Goal: Task Accomplishment & Management: Complete application form

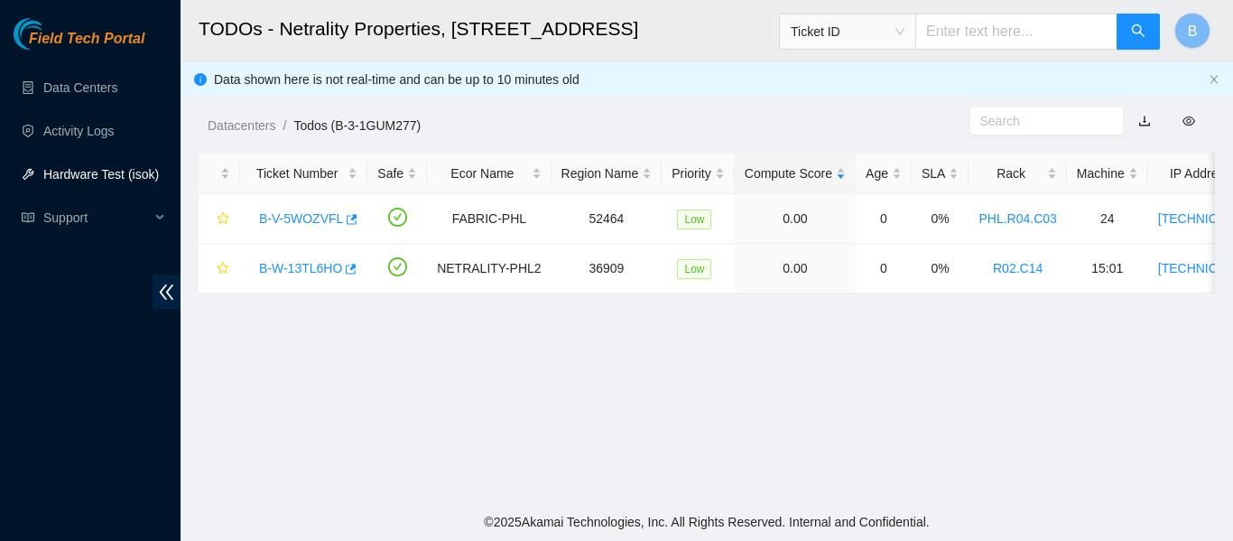
click at [97, 169] on link "Hardware Test (isok)" at bounding box center [101, 174] width 116 height 14
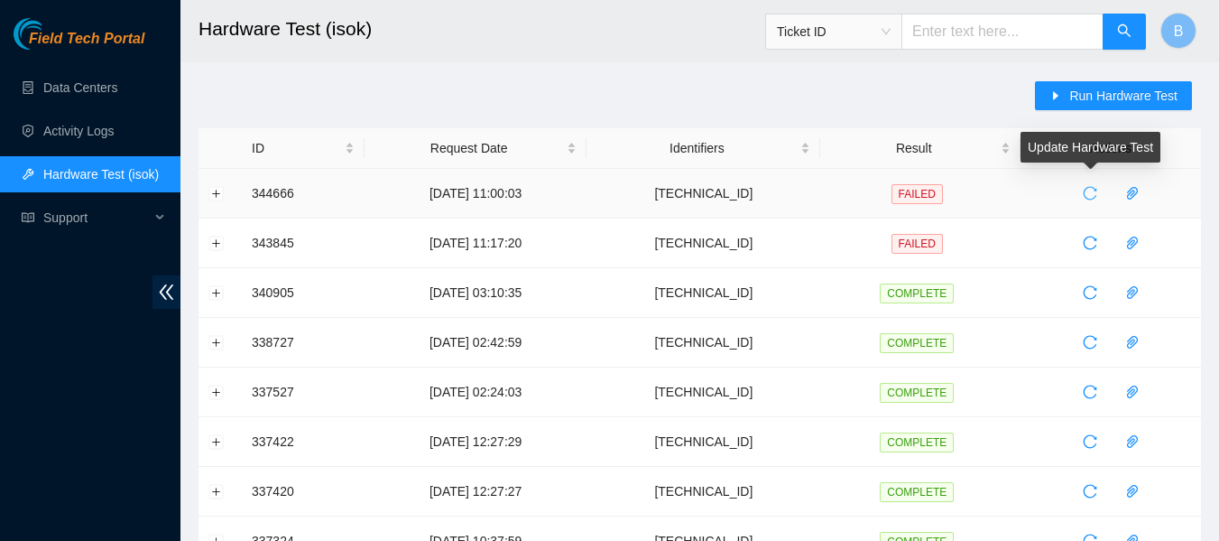
click at [1087, 188] on icon "reload" at bounding box center [1090, 194] width 14 height 14
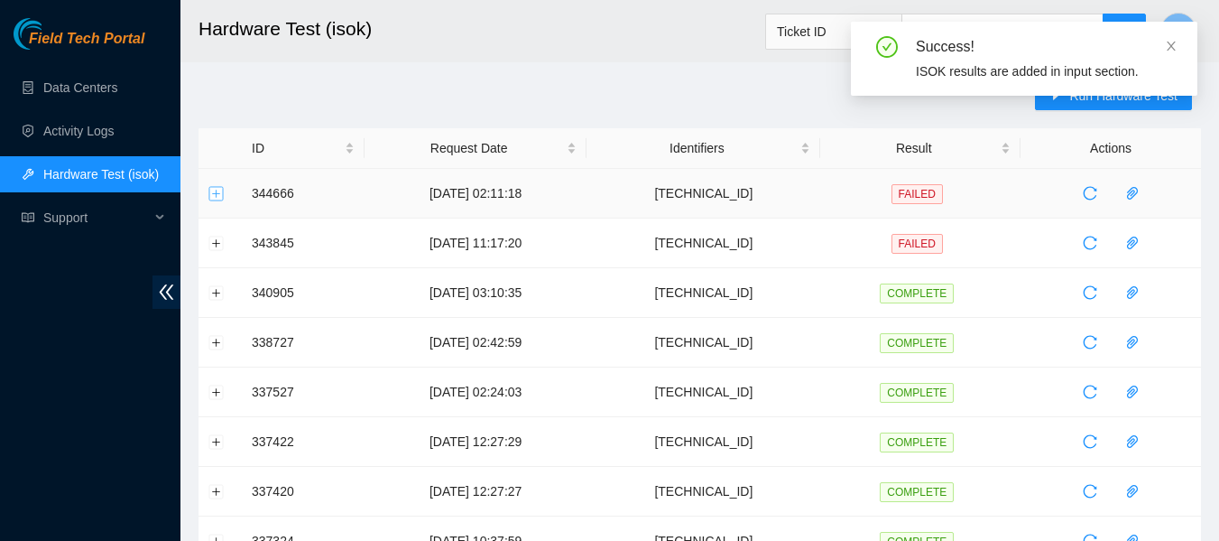
click at [215, 199] on button "Expand row" at bounding box center [216, 193] width 14 height 14
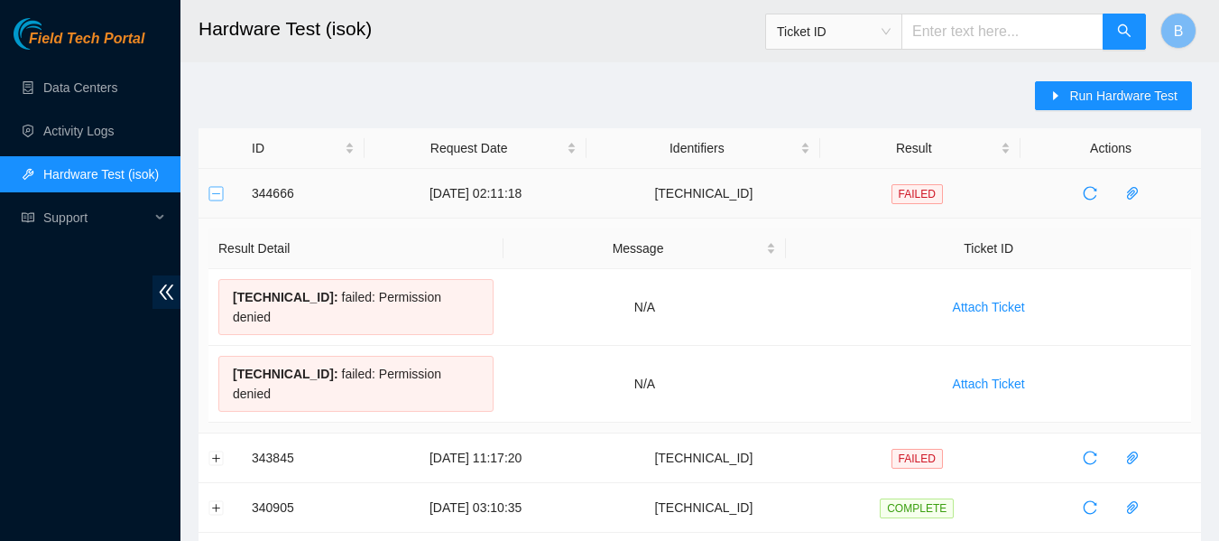
click at [215, 199] on button "Collapse row" at bounding box center [216, 193] width 14 height 14
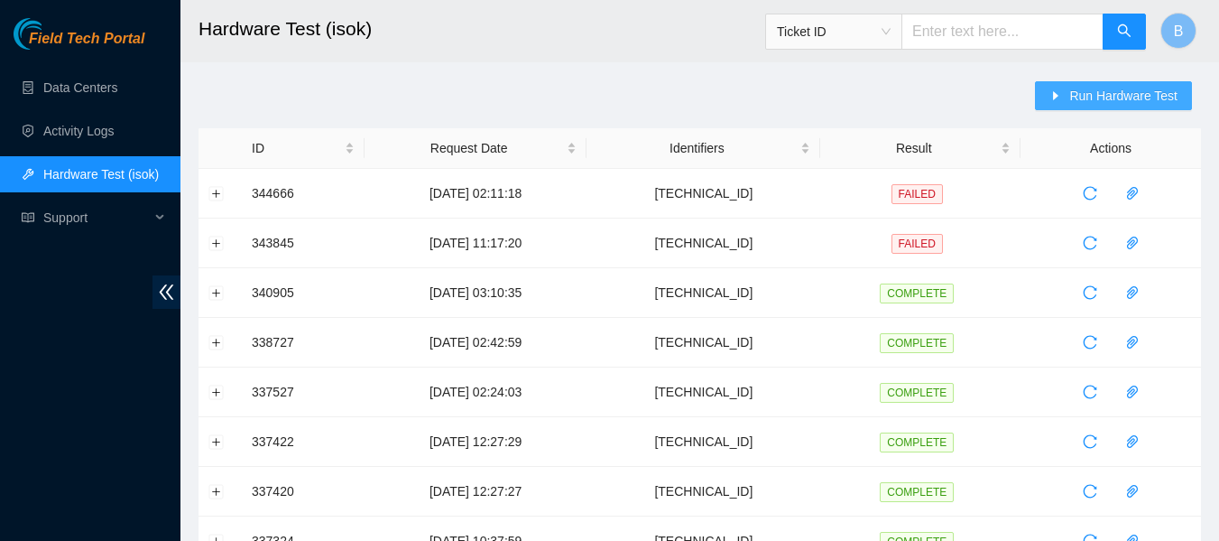
click at [1110, 96] on span "Run Hardware Test" at bounding box center [1123, 96] width 108 height 20
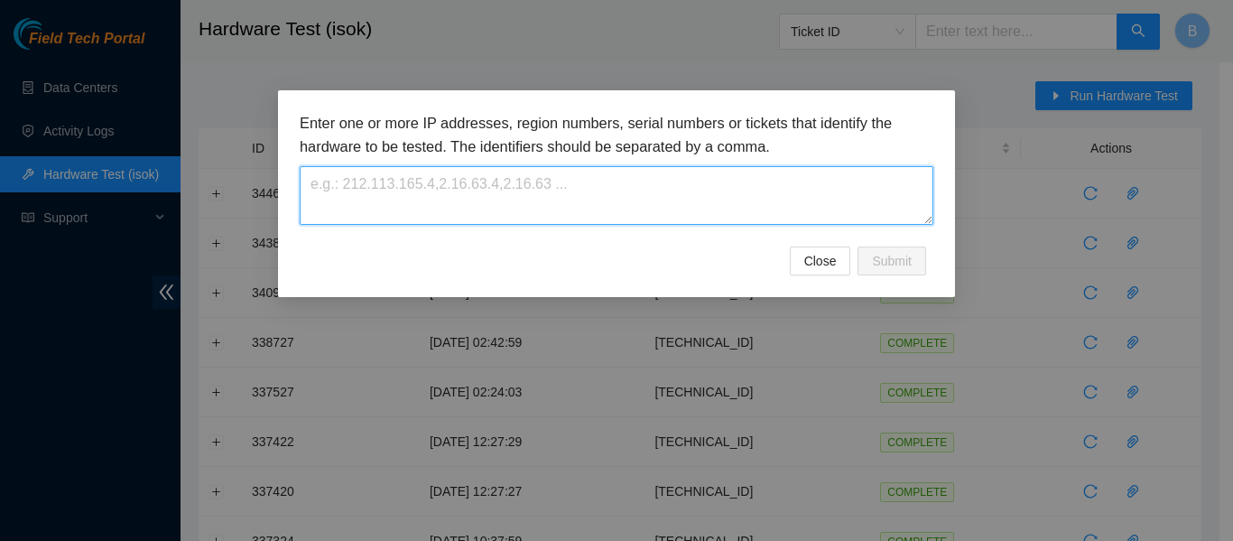
click at [610, 189] on textarea at bounding box center [617, 195] width 634 height 59
paste textarea "23.38.167.61"
type textarea "23.38.167.61"
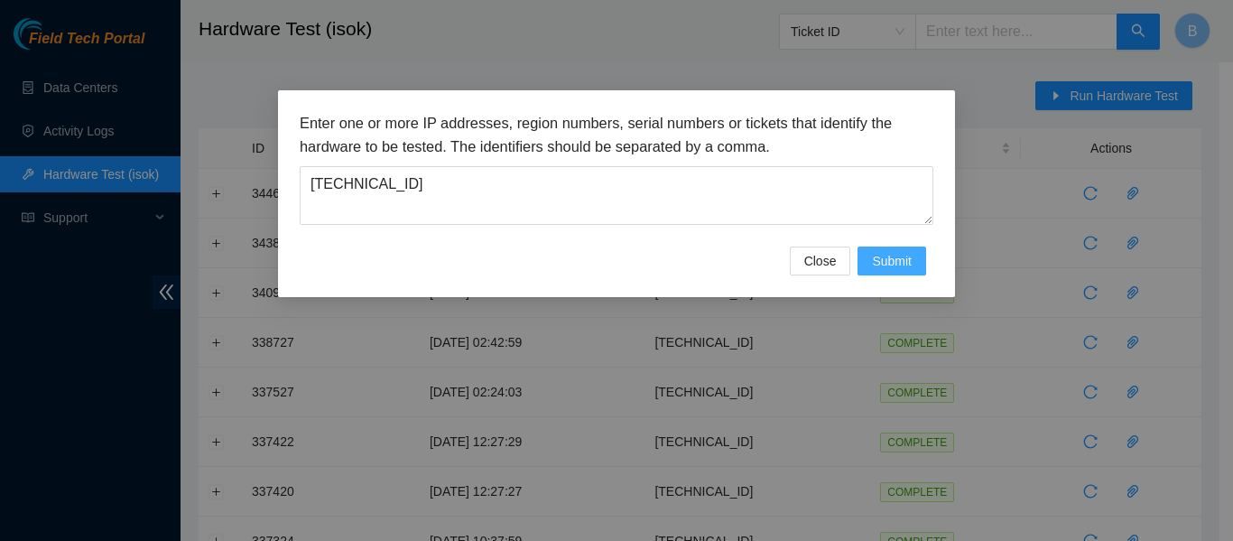
click at [902, 263] on span "Submit" at bounding box center [892, 261] width 40 height 20
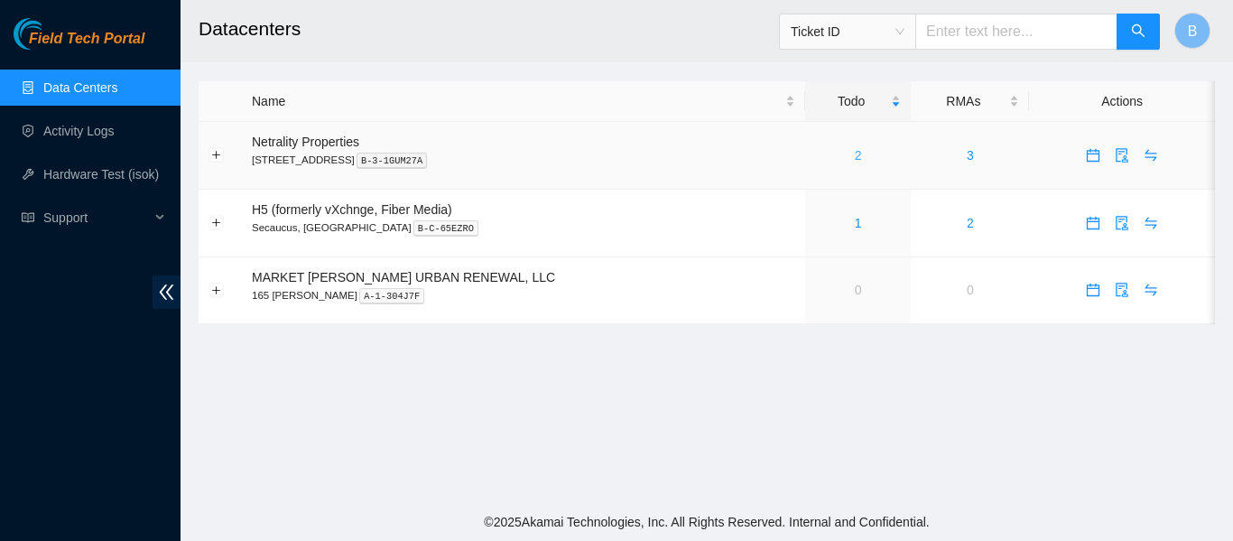
click at [855, 156] on link "2" at bounding box center [858, 155] width 7 height 14
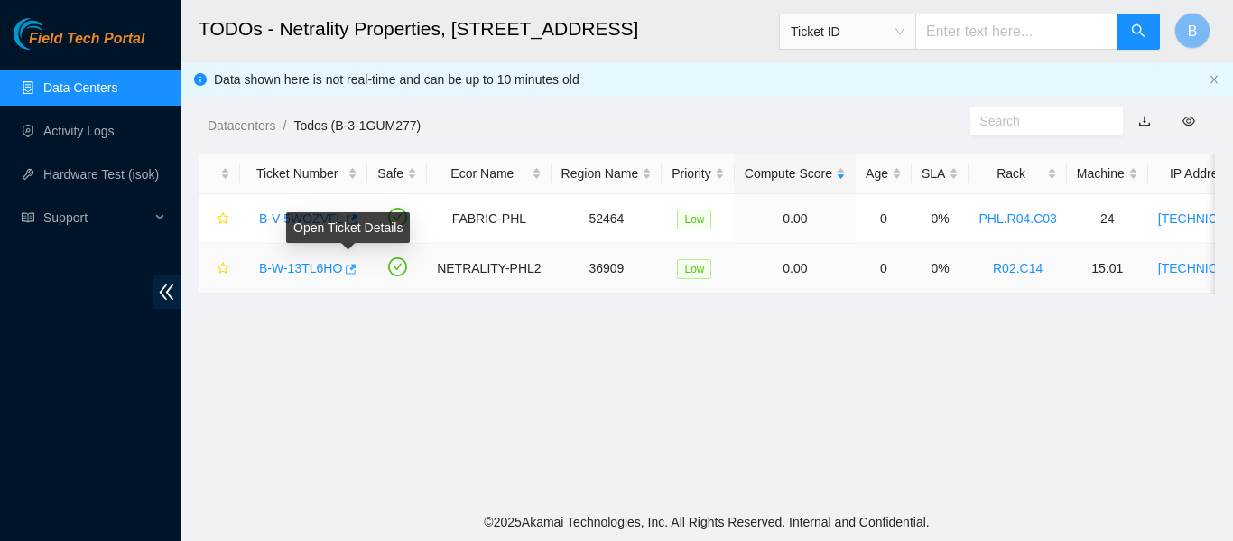
click at [346, 268] on icon "button" at bounding box center [349, 269] width 13 height 13
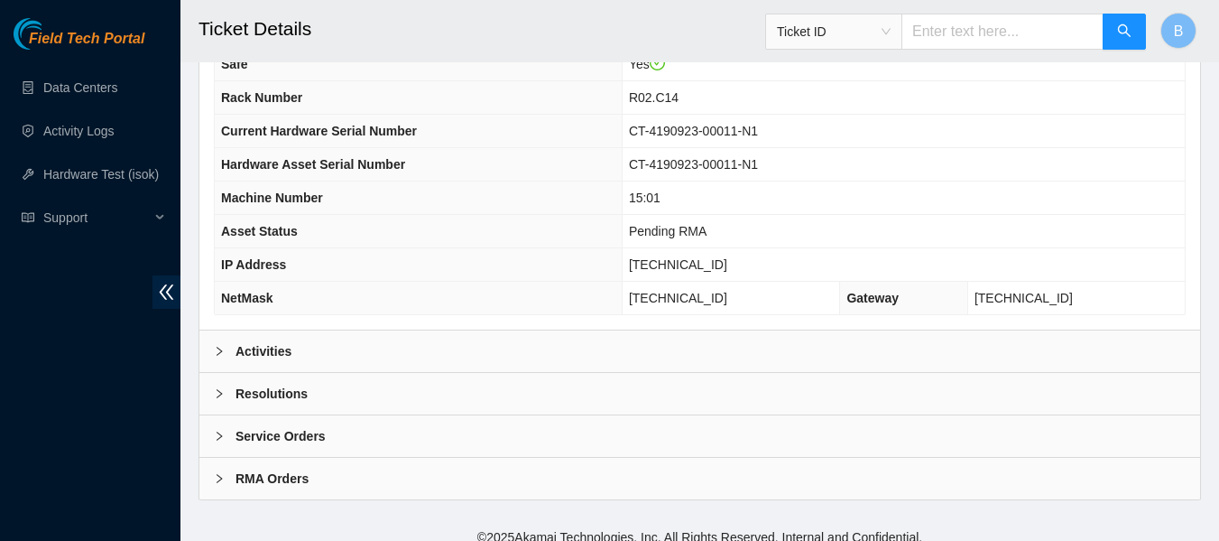
scroll to position [688, 0]
click at [261, 359] on b "Activities" at bounding box center [264, 352] width 56 height 20
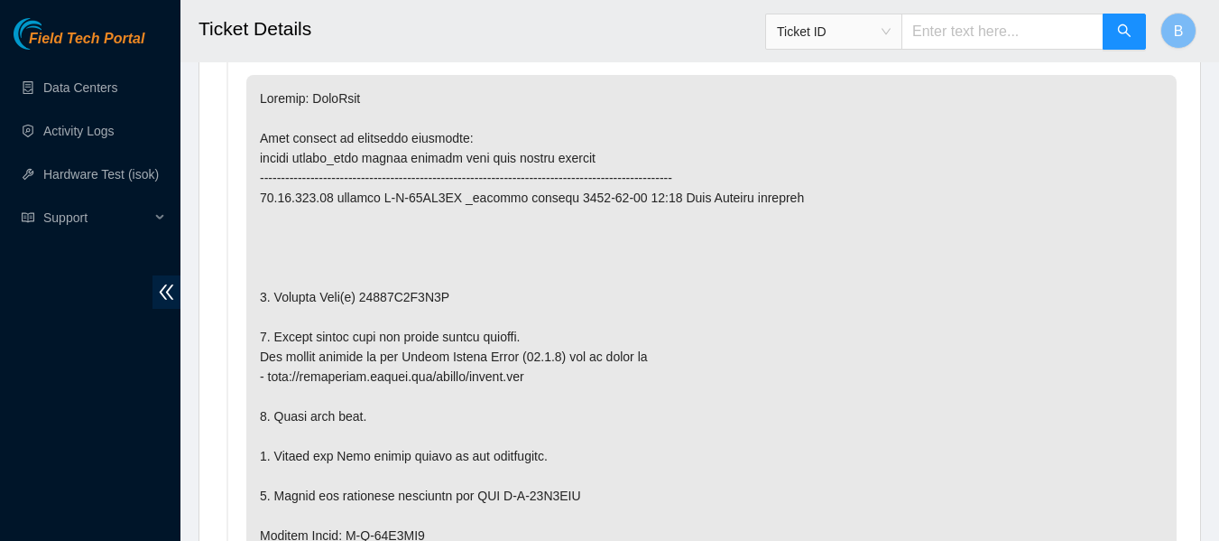
scroll to position [1037, 0]
copy p "18371F7D4B6F"
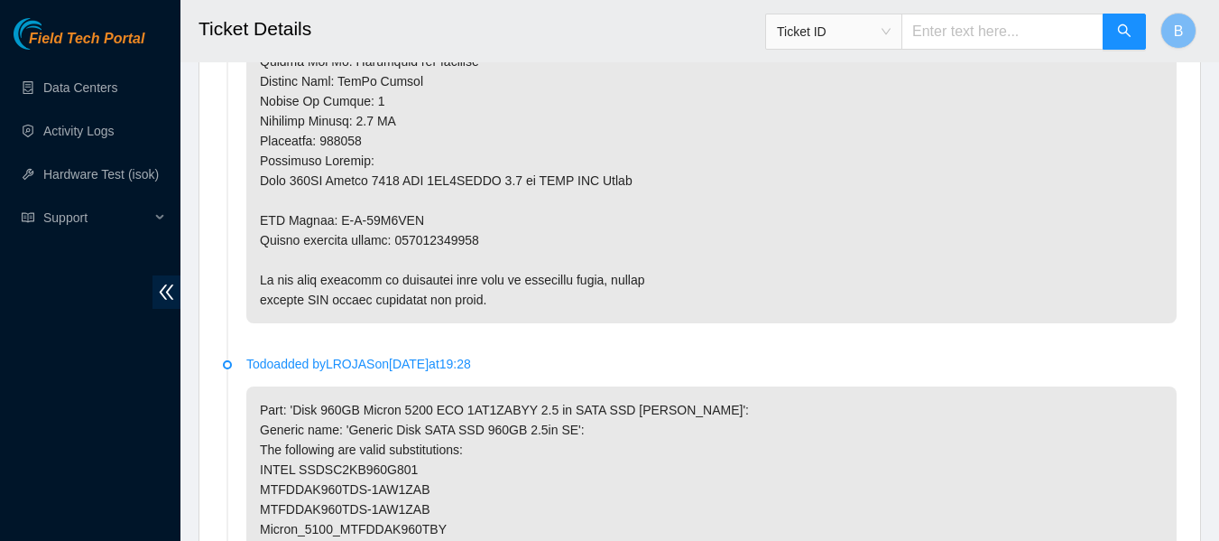
scroll to position [1712, 0]
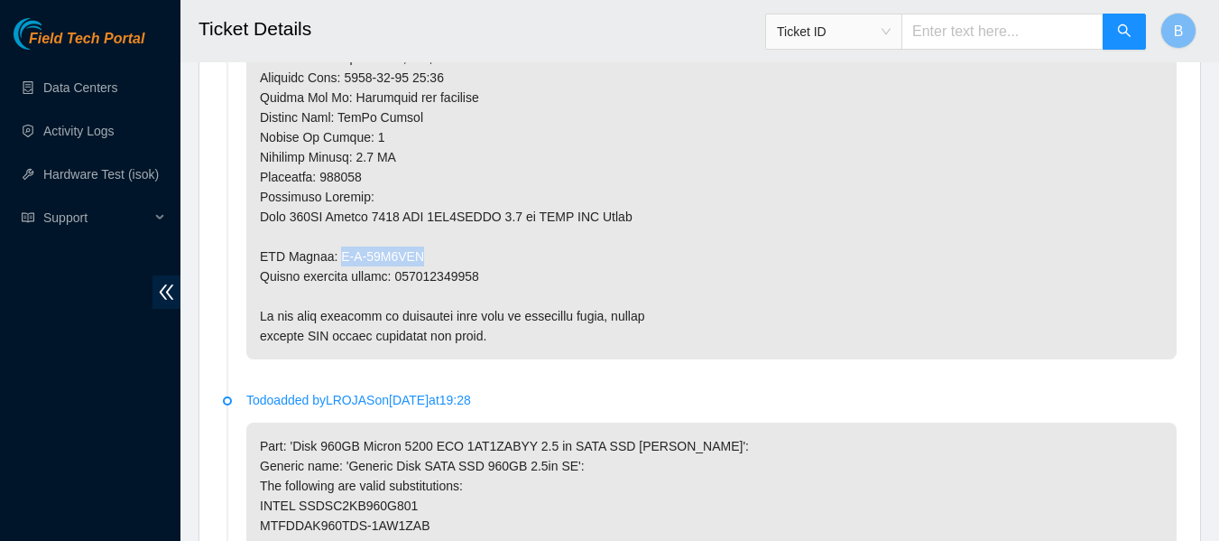
drag, startPoint x: 336, startPoint y: 250, endPoint x: 415, endPoint y: 257, distance: 79.7
copy p "B-W-15G1UZJ"
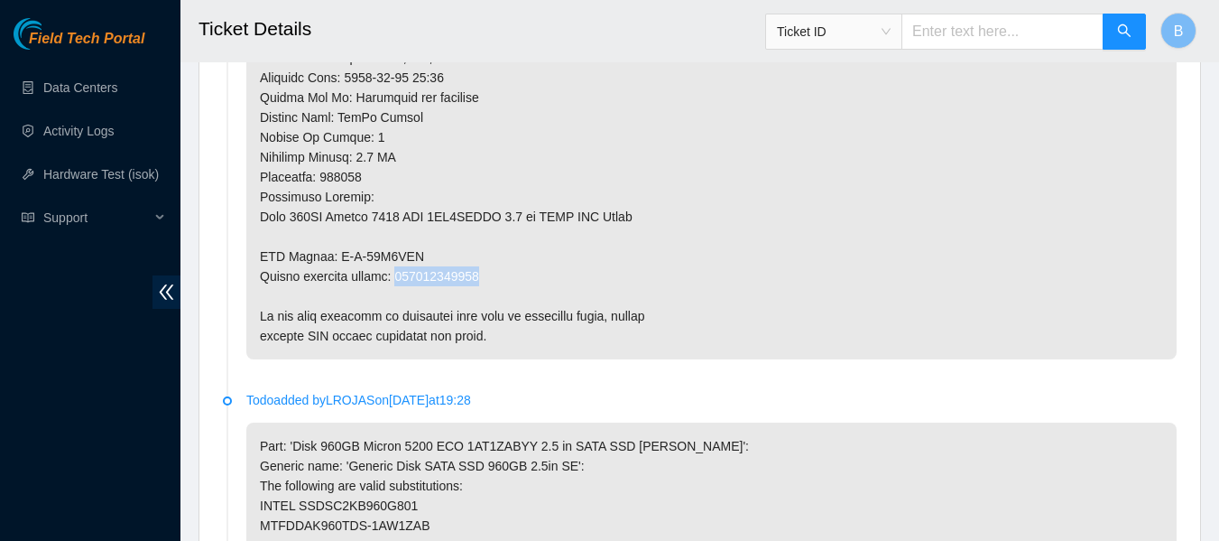
copy p "463470050166"
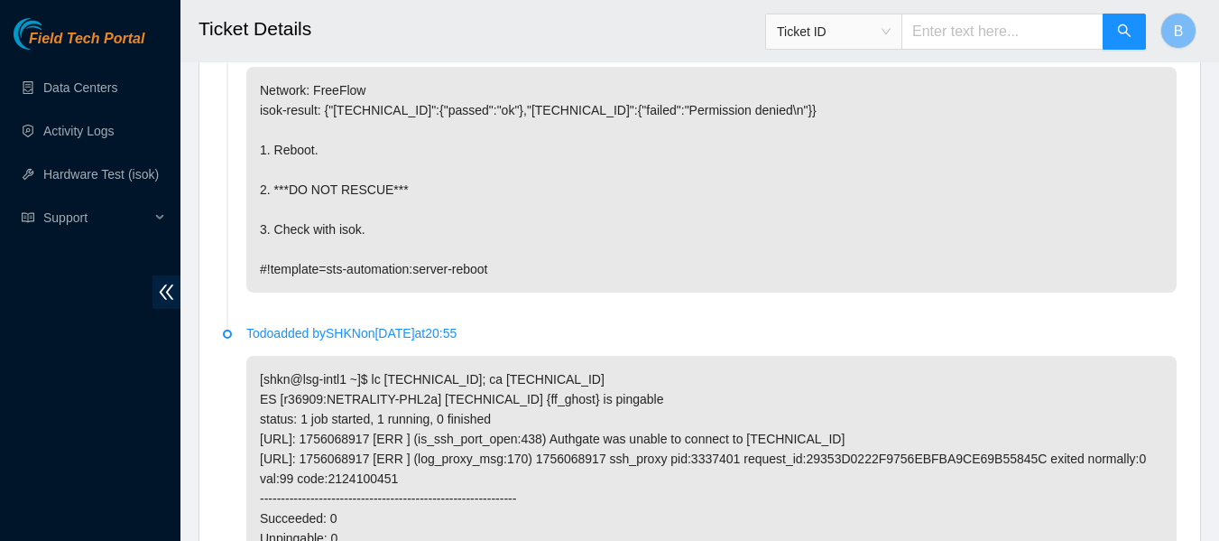
scroll to position [4392, 0]
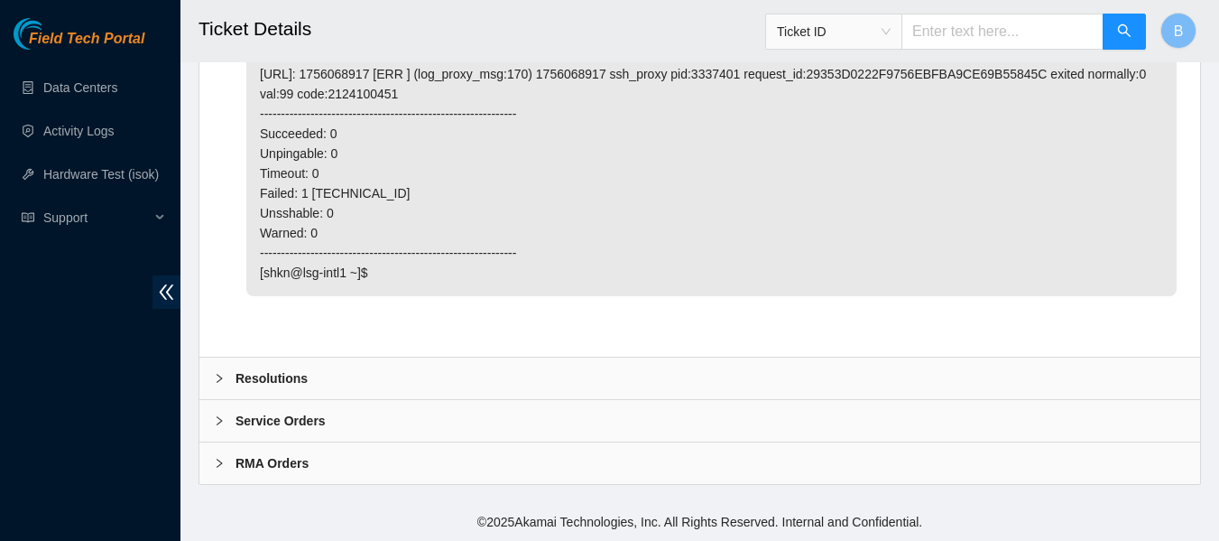
click at [280, 384] on b "Resolutions" at bounding box center [272, 378] width 72 height 20
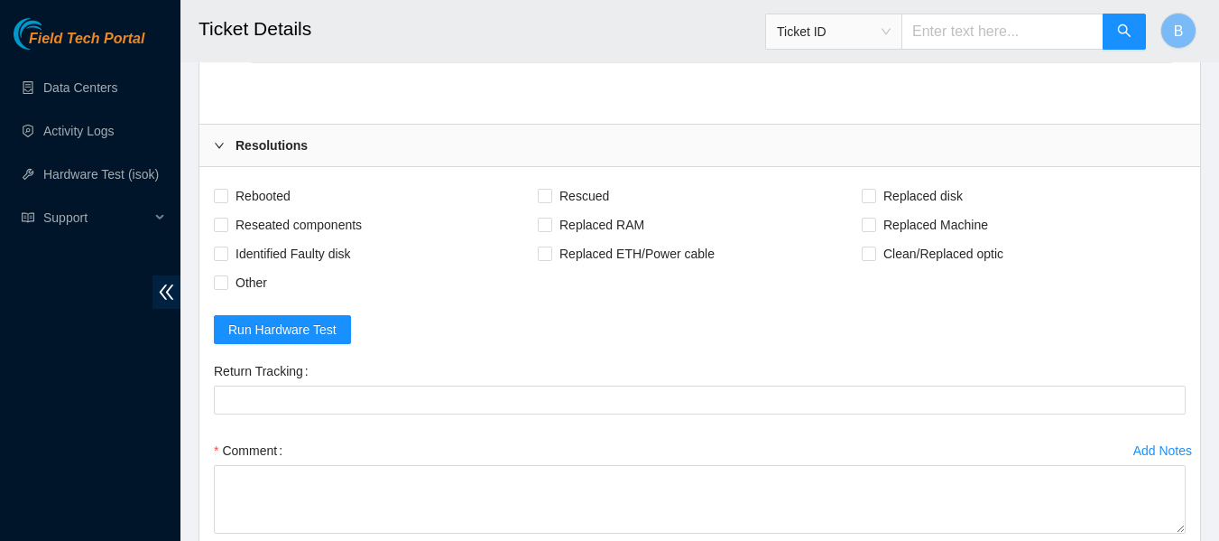
scroll to position [4629, 0]
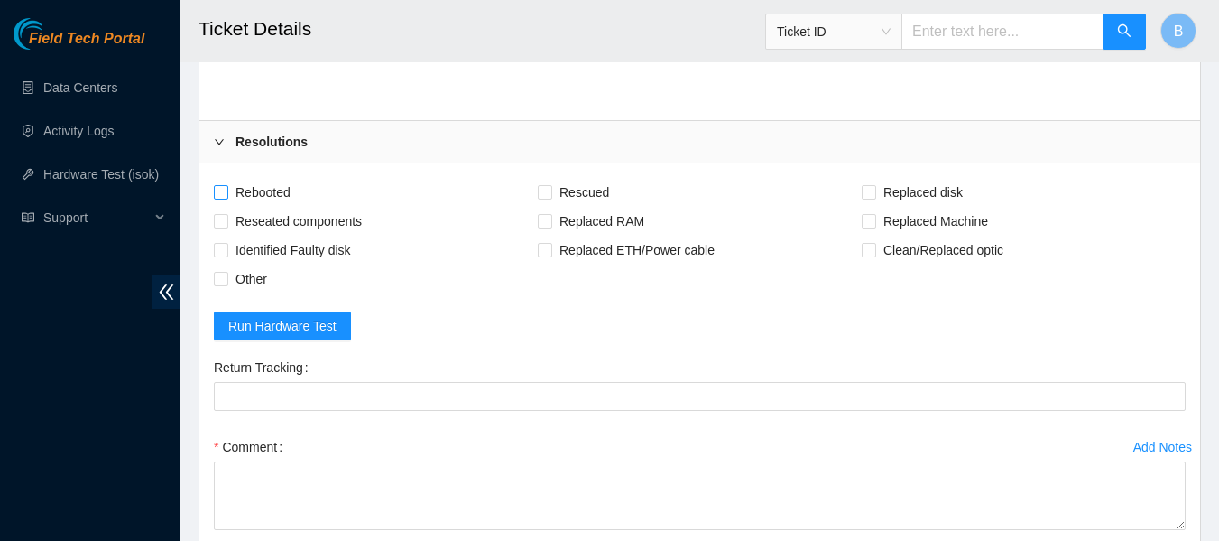
click at [257, 187] on span "Rebooted" at bounding box center [262, 192] width 69 height 29
click at [227, 187] on input "Rebooted" at bounding box center [220, 191] width 13 height 13
checkbox input "true"
click at [587, 190] on span "Rescued" at bounding box center [584, 192] width 64 height 29
click at [550, 190] on input "Rescued" at bounding box center [544, 191] width 13 height 13
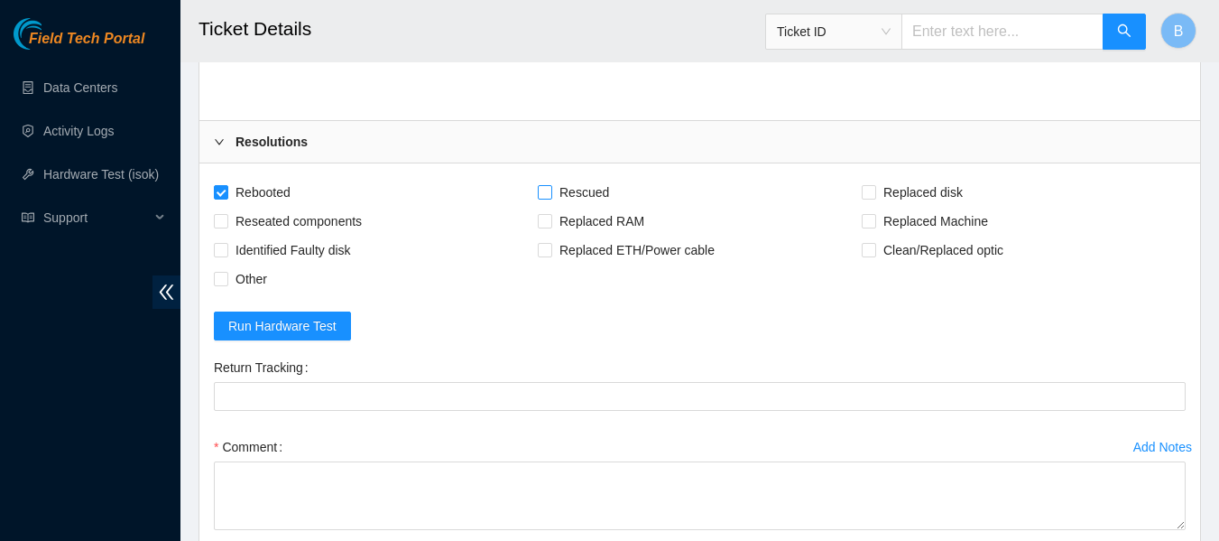
checkbox input "true"
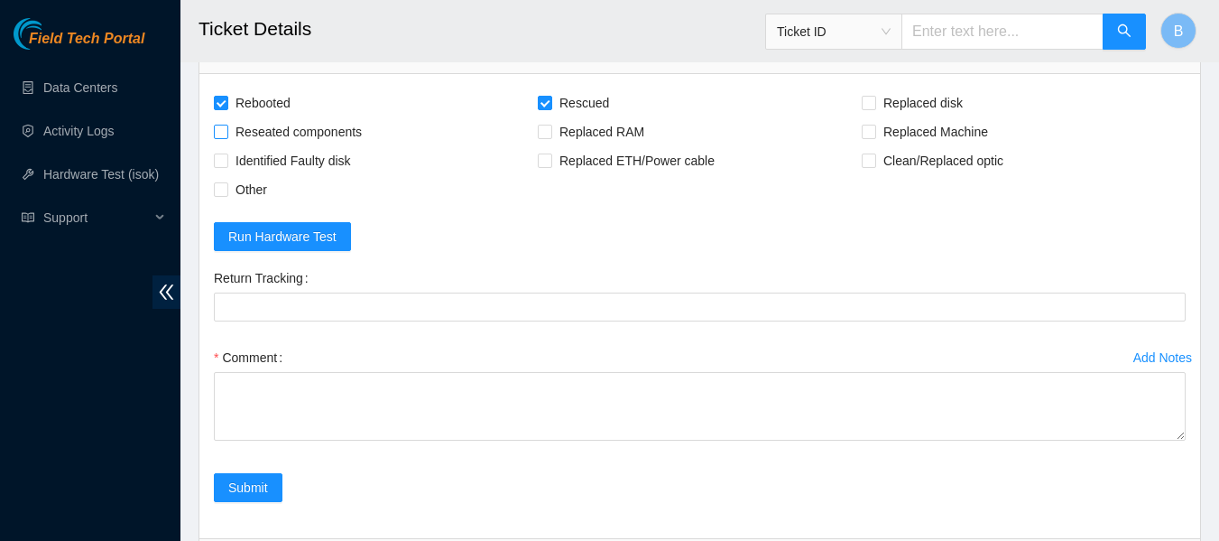
click at [293, 141] on span "Reseated components" at bounding box center [298, 131] width 141 height 29
click at [227, 137] on input "Reseated components" at bounding box center [220, 131] width 13 height 13
checkbox input "true"
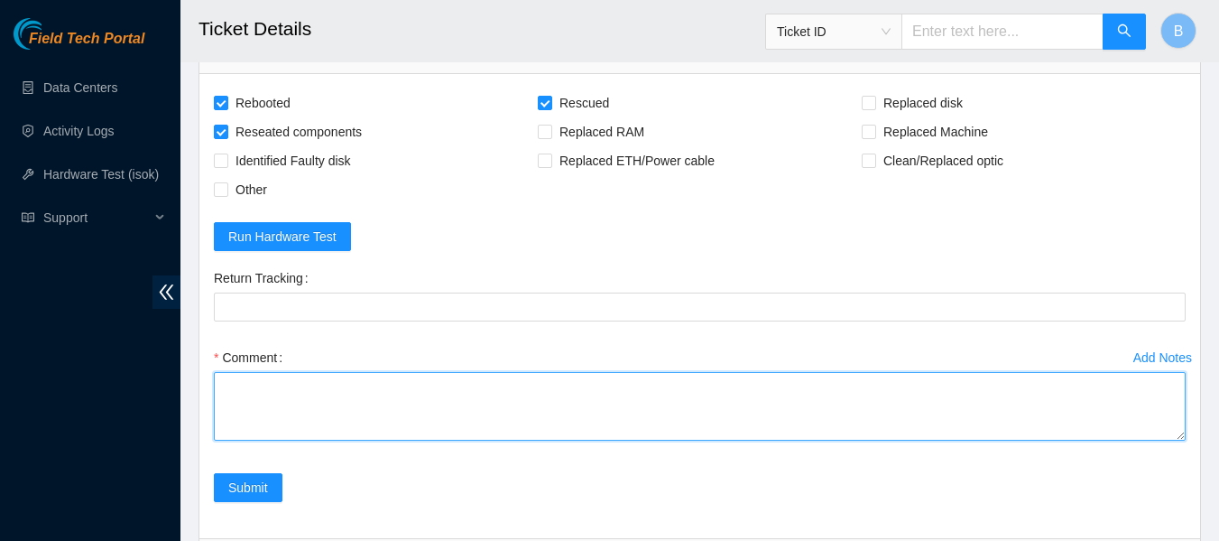
click at [313, 412] on textarea "Comment" at bounding box center [700, 406] width 972 height 69
paste textarea "-Removed faulty disk s/n: (18371F7D4B6F), replaced with new disk s/n: (18211D3D…"
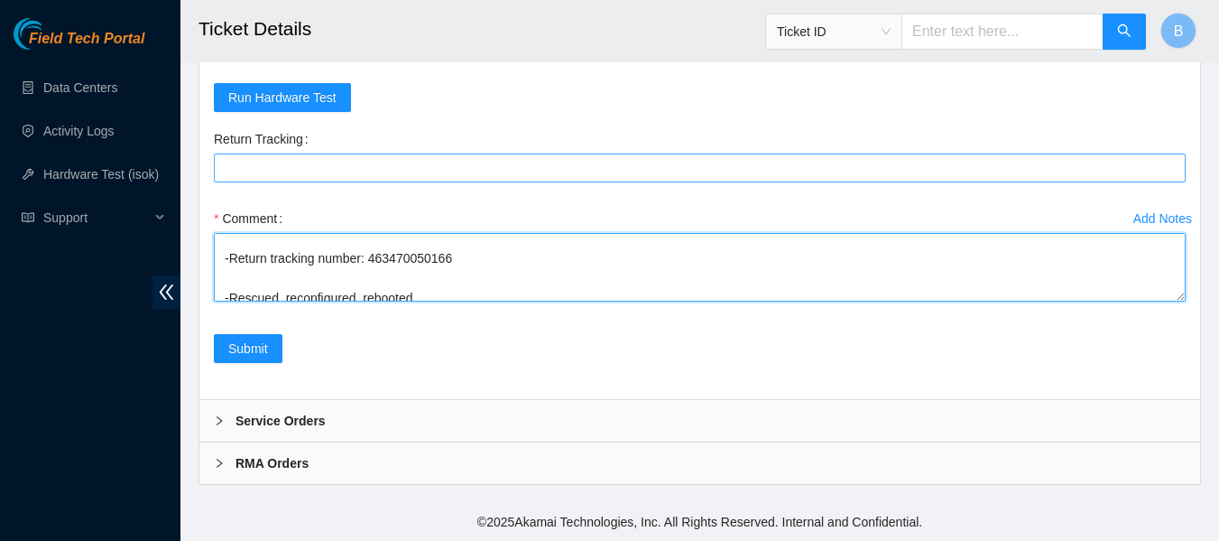
scroll to position [69, 0]
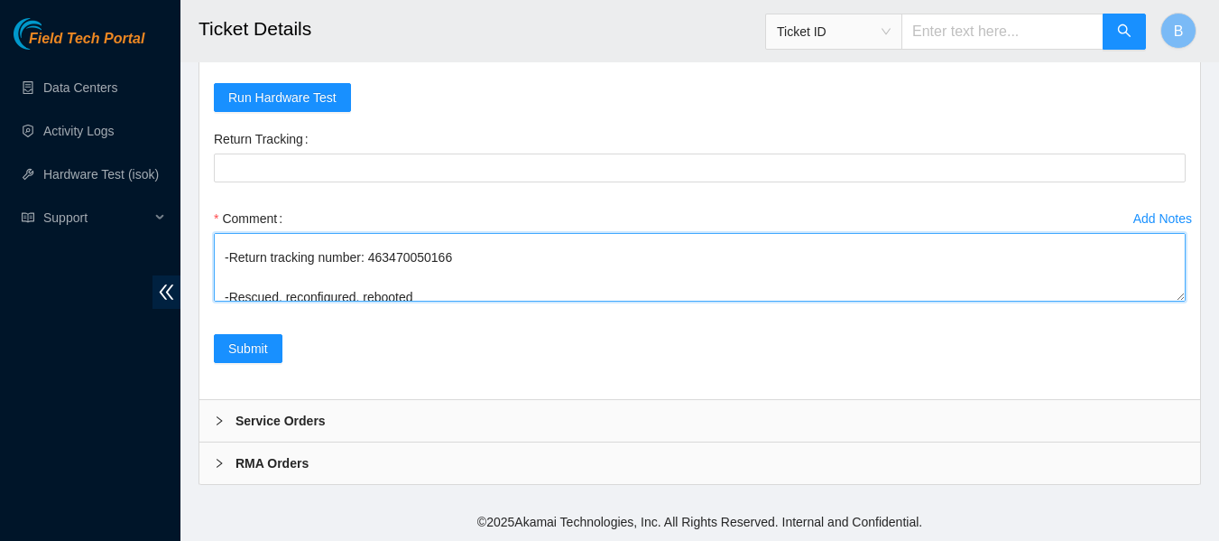
click at [405, 258] on textarea "-Removed faulty disk s/n: (18371F7D4B6F), replaced with new disk s/n: (18211D3D…" at bounding box center [700, 267] width 972 height 69
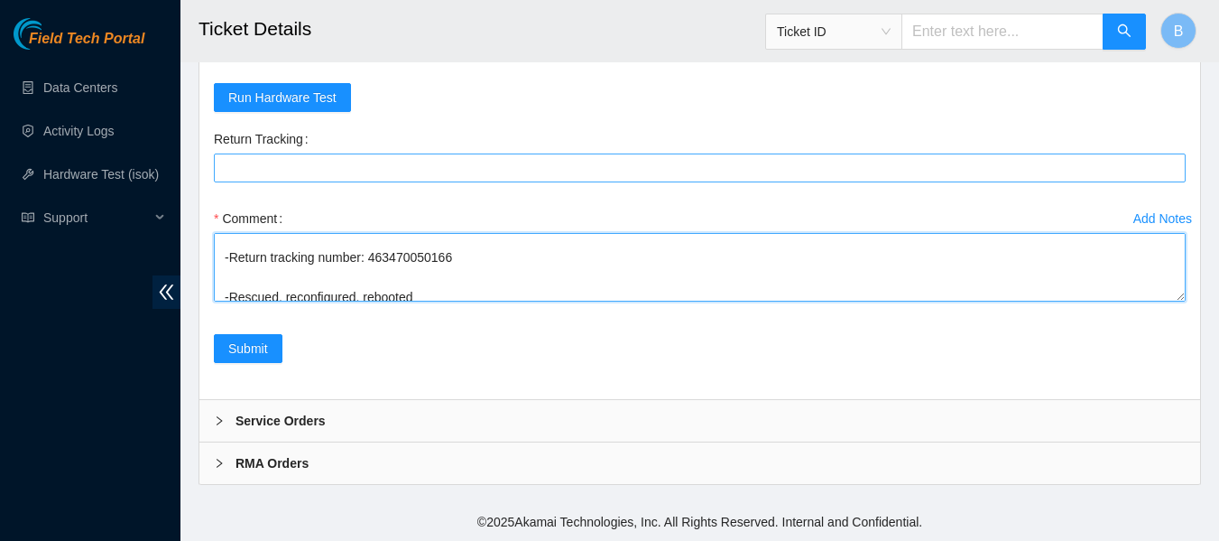
type textarea "-Removed faulty disk s/n: (18371F7D4B6F), replaced with new disk s/n: (18211D3D…"
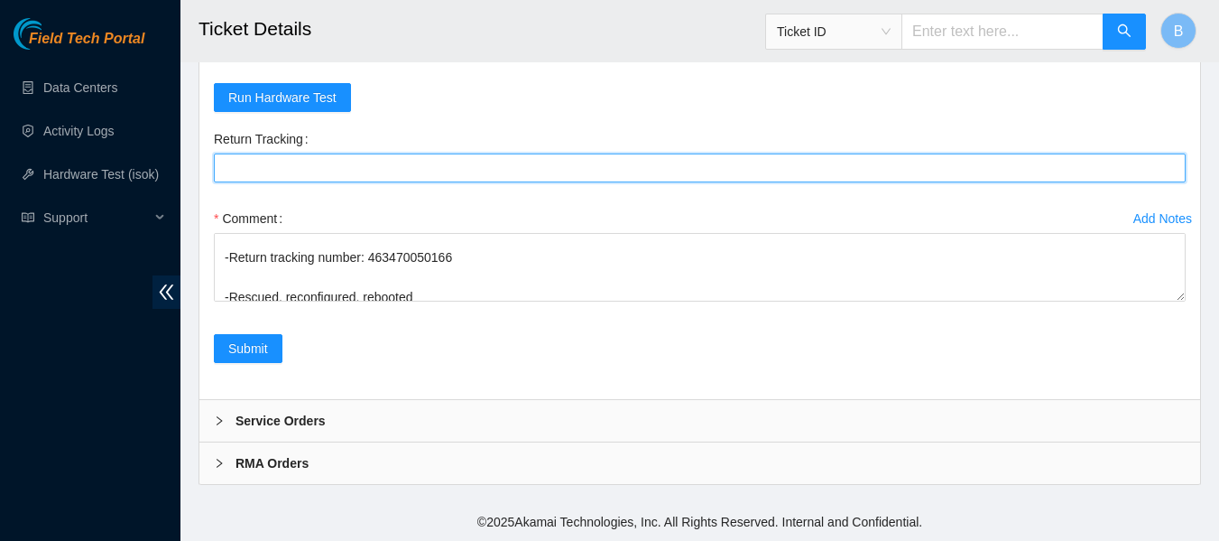
click at [399, 171] on Tracking "Return Tracking" at bounding box center [700, 167] width 972 height 29
paste Tracking "463470050166"
type Tracking "463470050166"
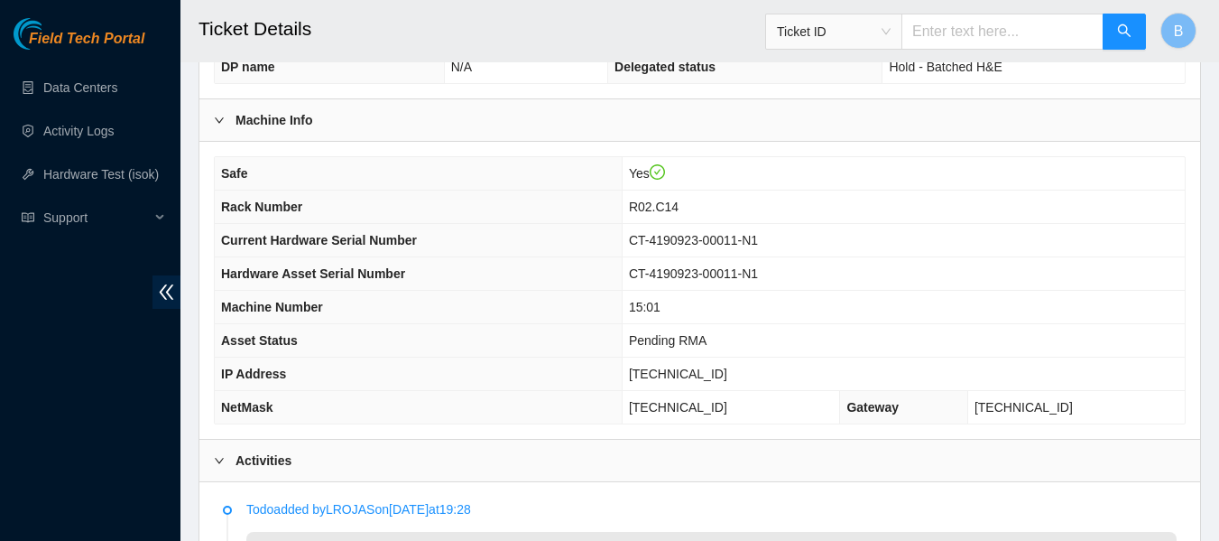
scroll to position [580, 0]
click at [698, 377] on span "[TECHNICAL_ID]" at bounding box center [678, 372] width 98 height 14
copy span "[TECHNICAL_ID]"
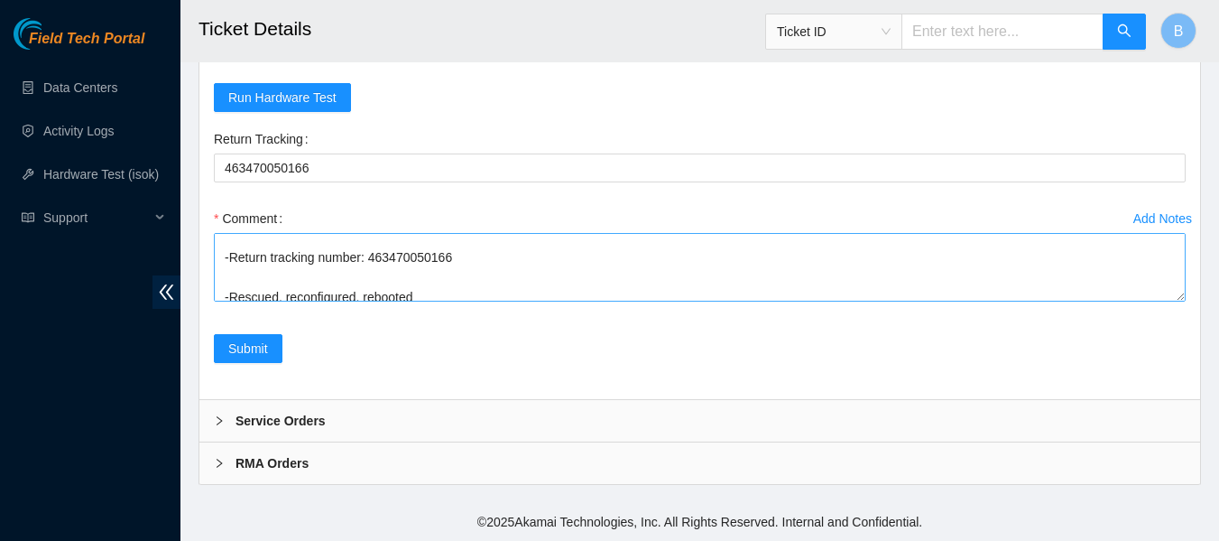
scroll to position [119, 0]
click at [414, 298] on textarea "-Removed faulty disk s/n: (18371F7D4B6F), replaced with new disk s/n: (18211D3D…" at bounding box center [700, 267] width 972 height 69
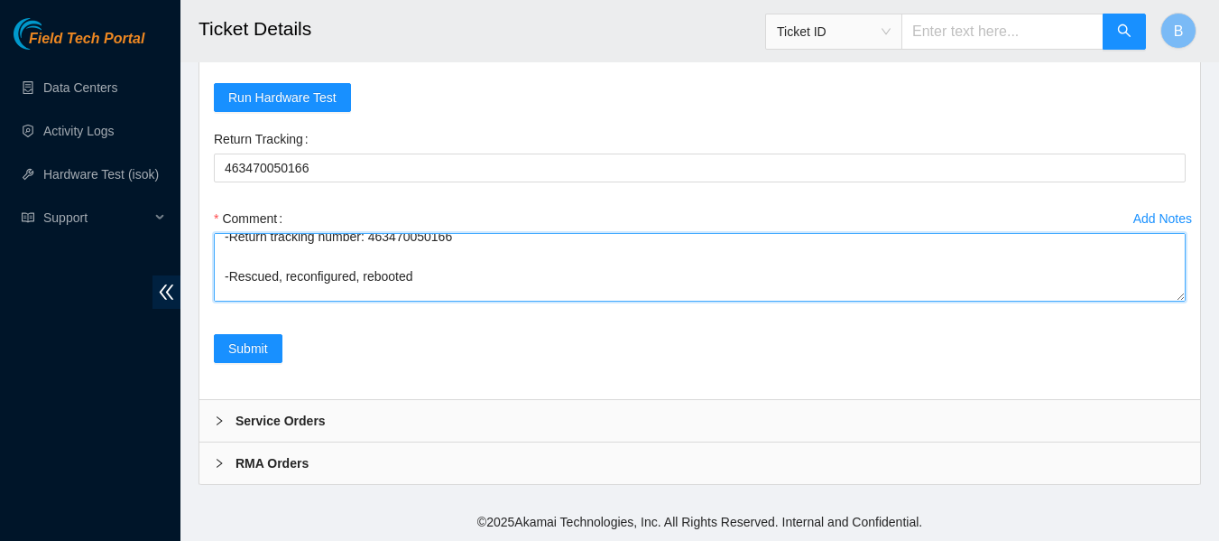
scroll to position [139, 0]
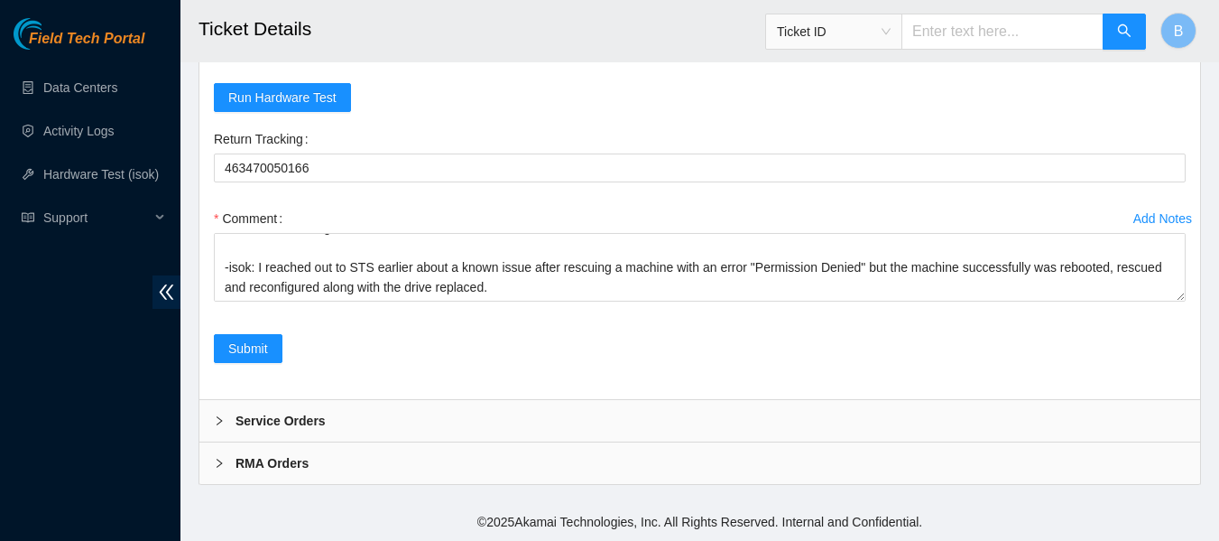
click at [328, 328] on div "Add Notes Comment -Removed faulty disk s/n: (18371F7D4B6F), replaced with new d…" at bounding box center [700, 269] width 986 height 130
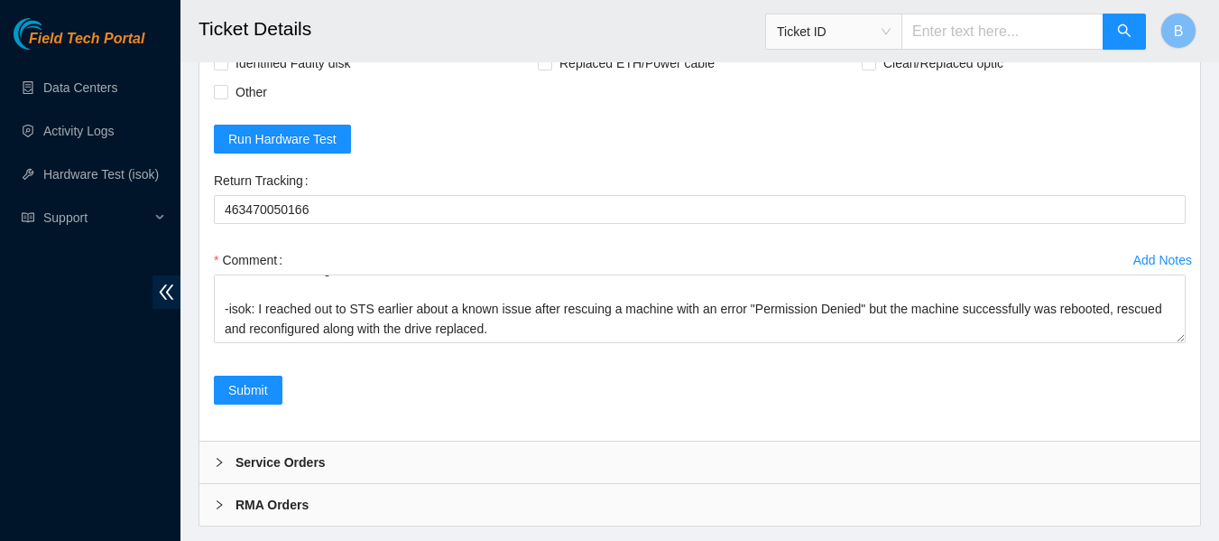
scroll to position [4857, 0]
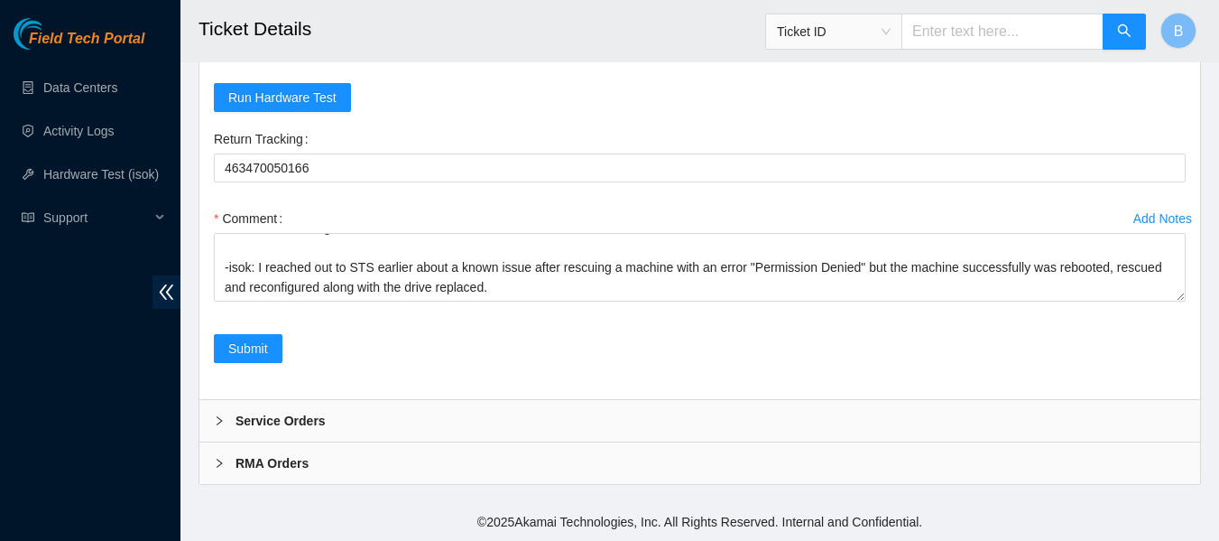
click at [349, 340] on div "Submit" at bounding box center [700, 359] width 986 height 51
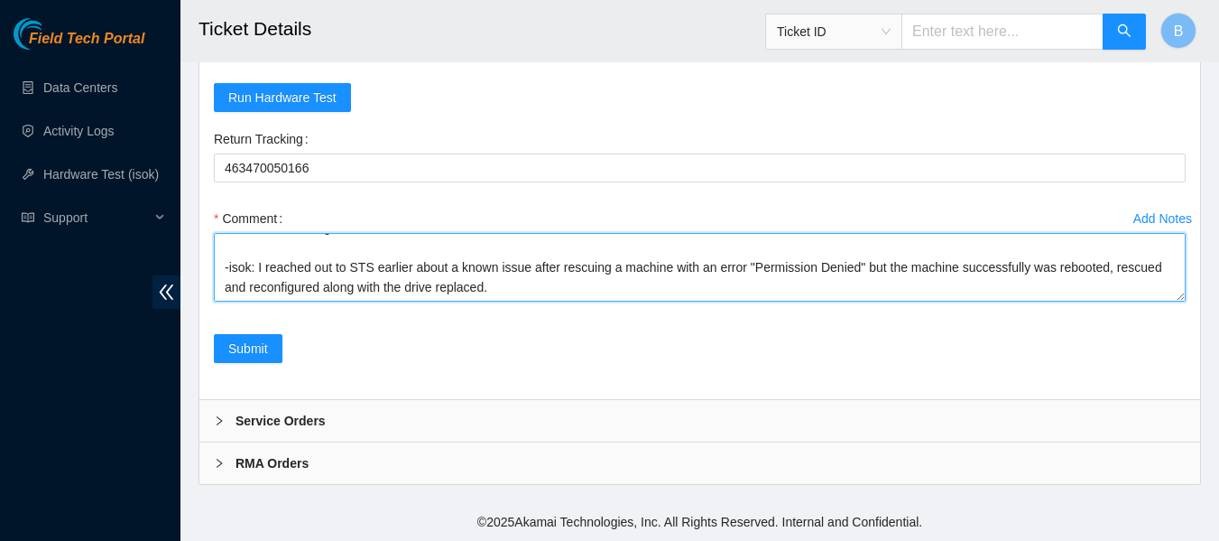
click at [518, 291] on textarea "-Removed faulty disk s/n: (18371F7D4B6F), replaced with new disk s/n: (18211D3D…" at bounding box center [700, 267] width 972 height 69
type textarea "-Removed faulty disk s/n: (18371F7D4B6F), replaced with new disk s/n: (18211D3D…"
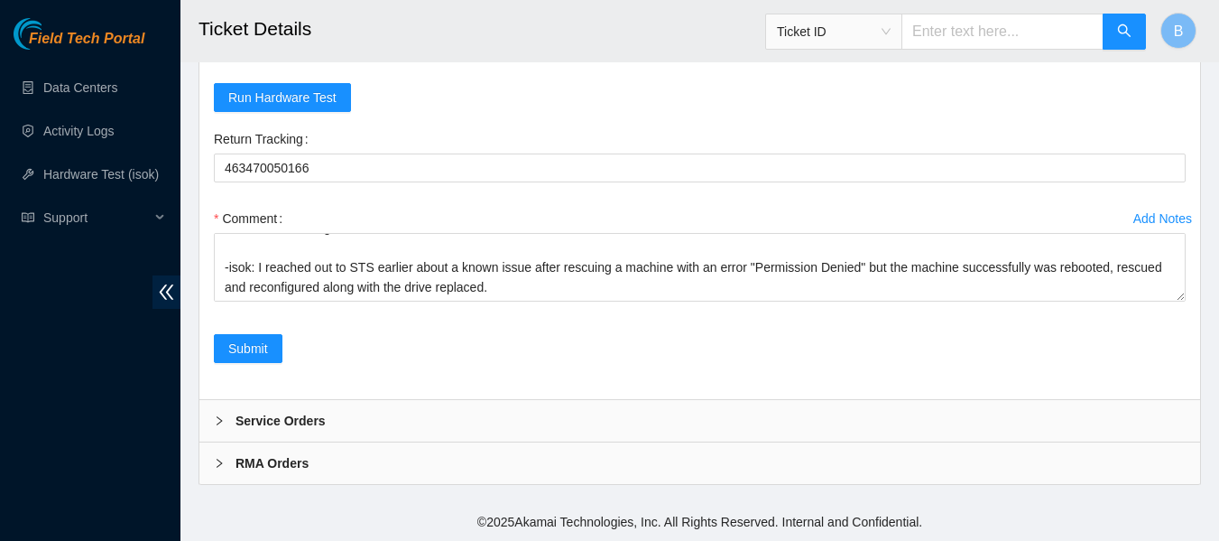
click at [348, 328] on div "Add Notes Comment -Removed faulty disk s/n: (18371F7D4B6F), replaced with new d…" at bounding box center [700, 269] width 986 height 130
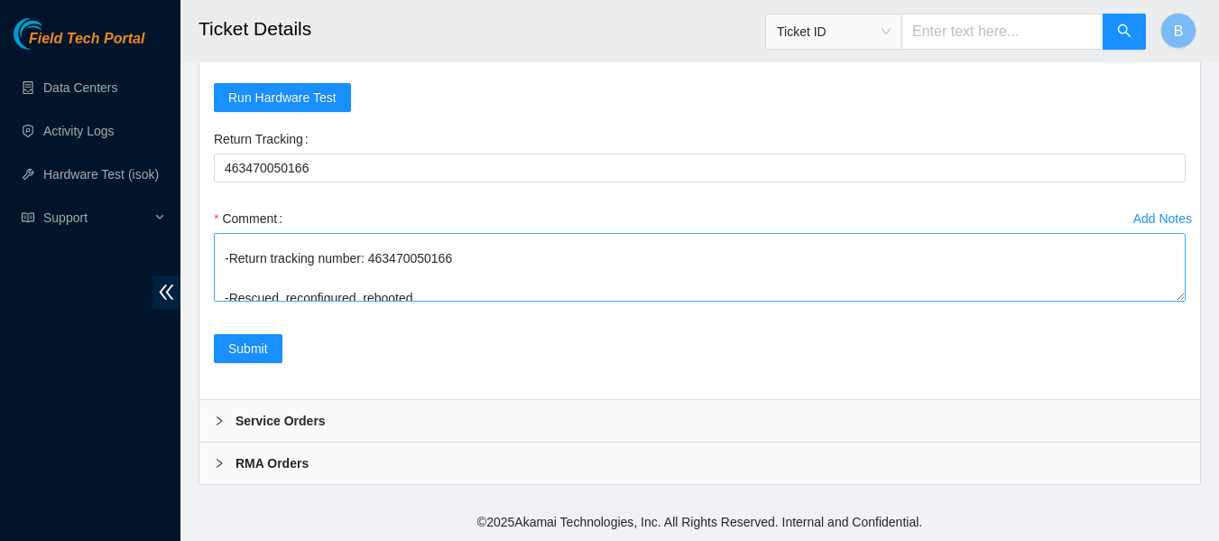
scroll to position [139, 0]
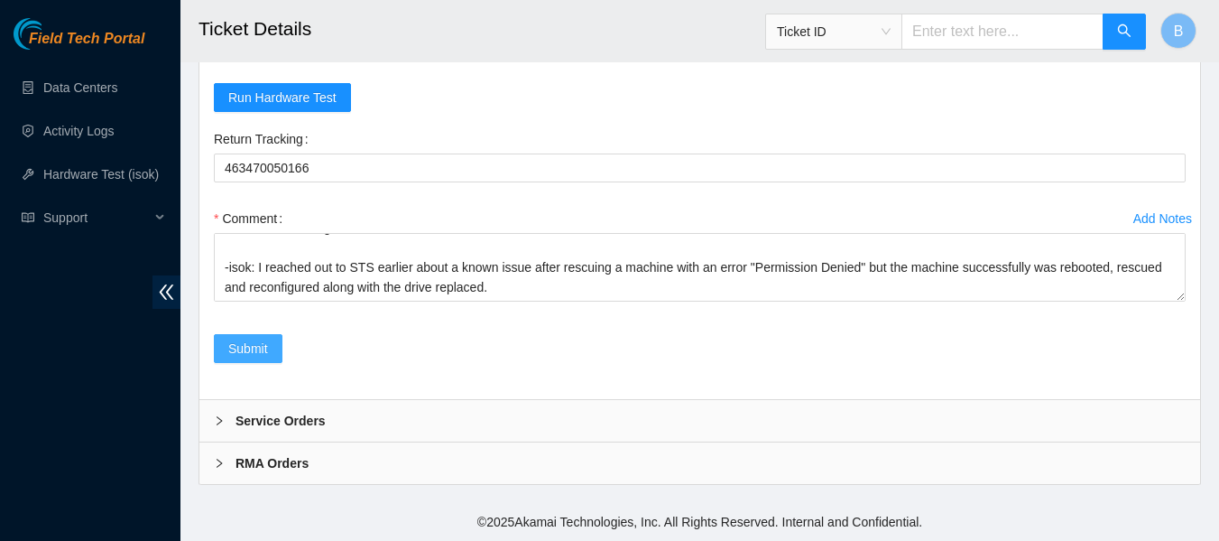
click at [244, 350] on span "Submit" at bounding box center [248, 348] width 40 height 20
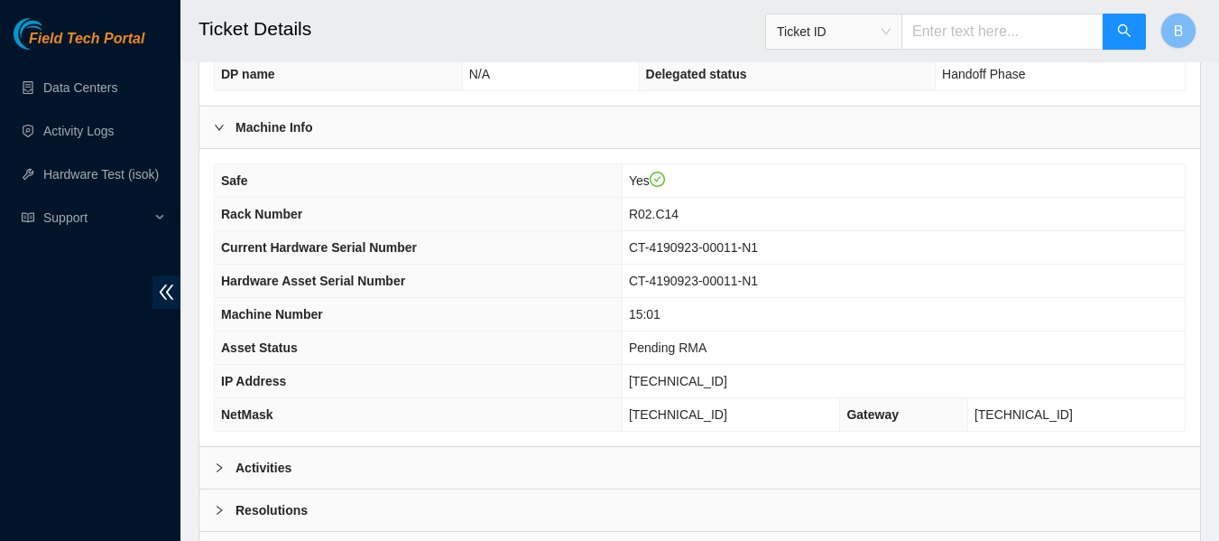
scroll to position [704, 0]
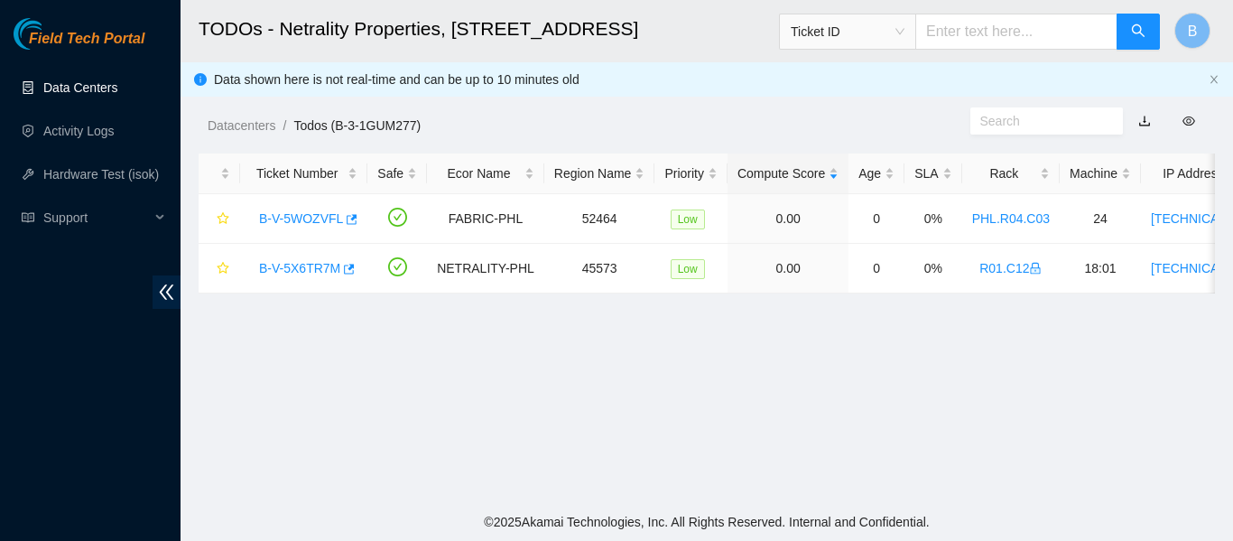
click at [87, 80] on link "Data Centers" at bounding box center [80, 87] width 74 height 14
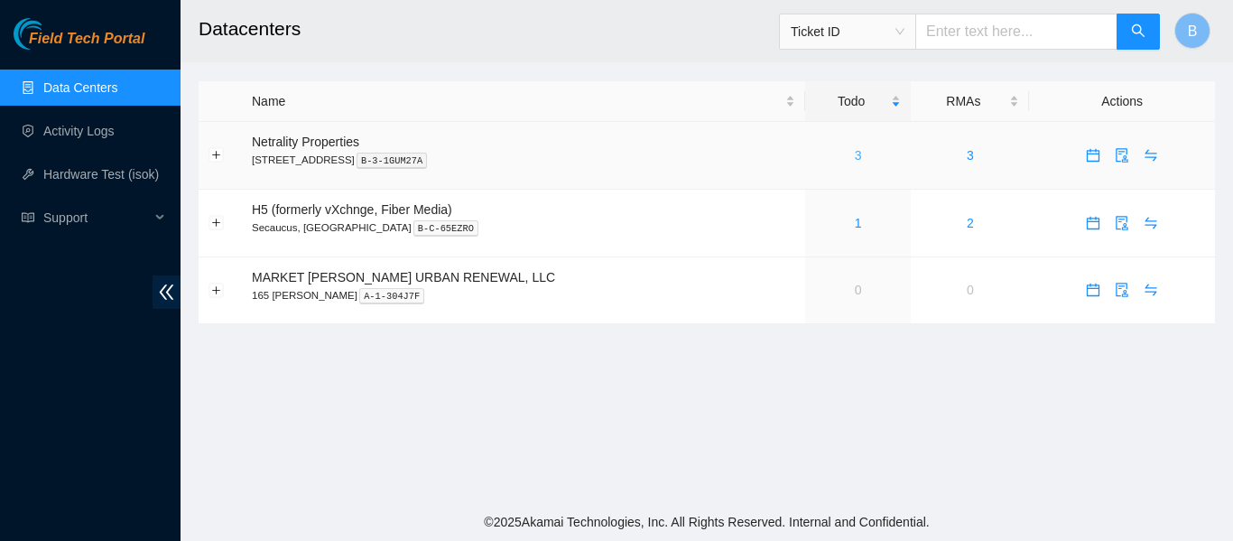
click at [855, 162] on link "3" at bounding box center [858, 155] width 7 height 14
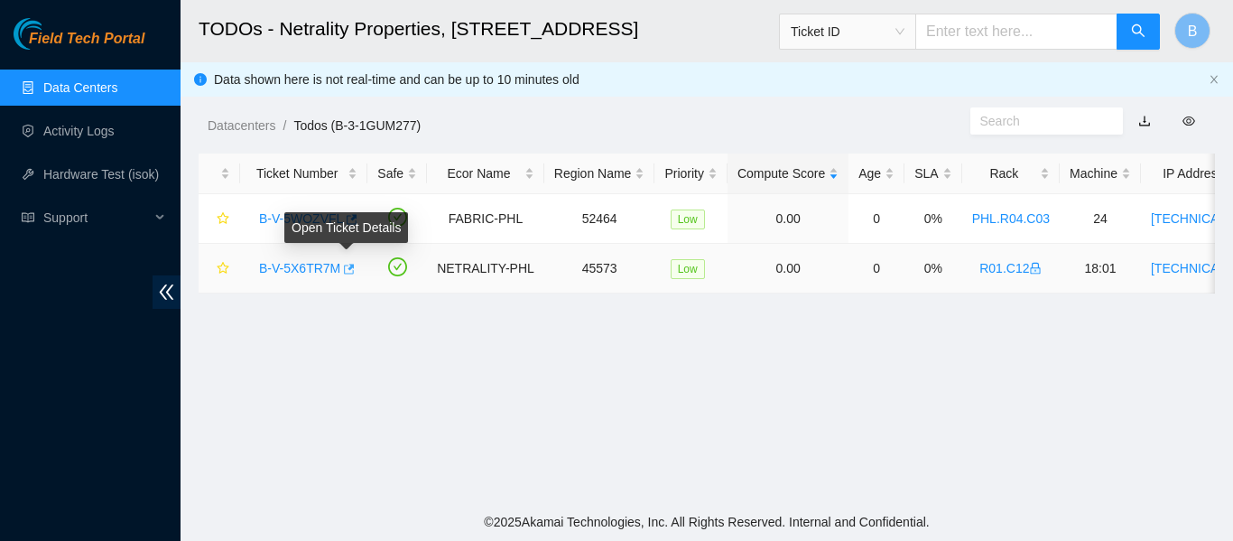
click at [344, 266] on icon "button" at bounding box center [347, 269] width 13 height 13
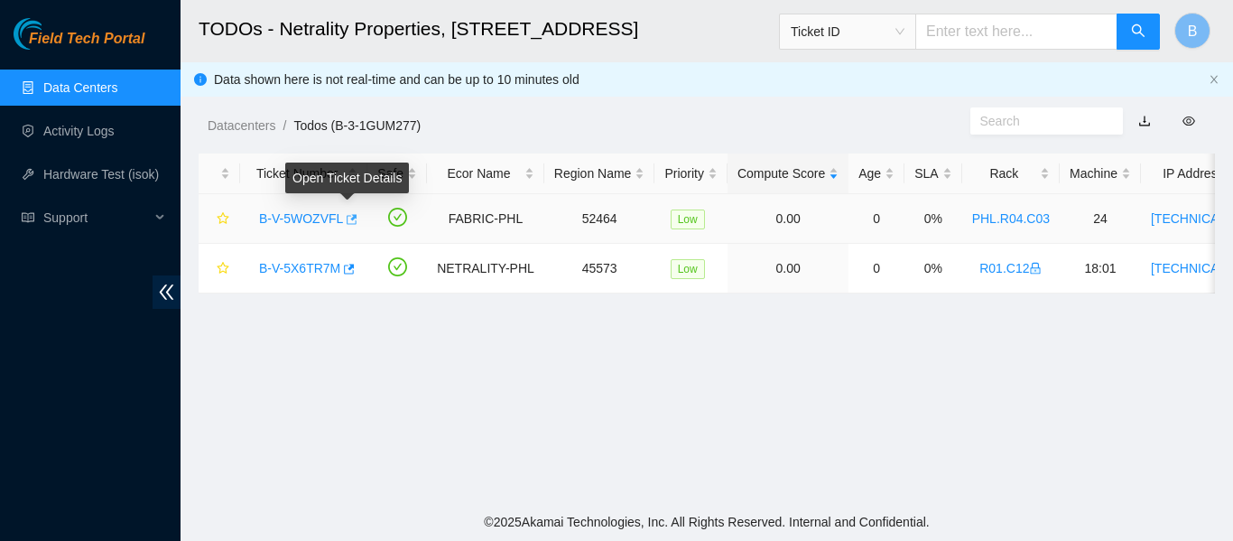
click at [347, 217] on icon "button" at bounding box center [350, 219] width 13 height 13
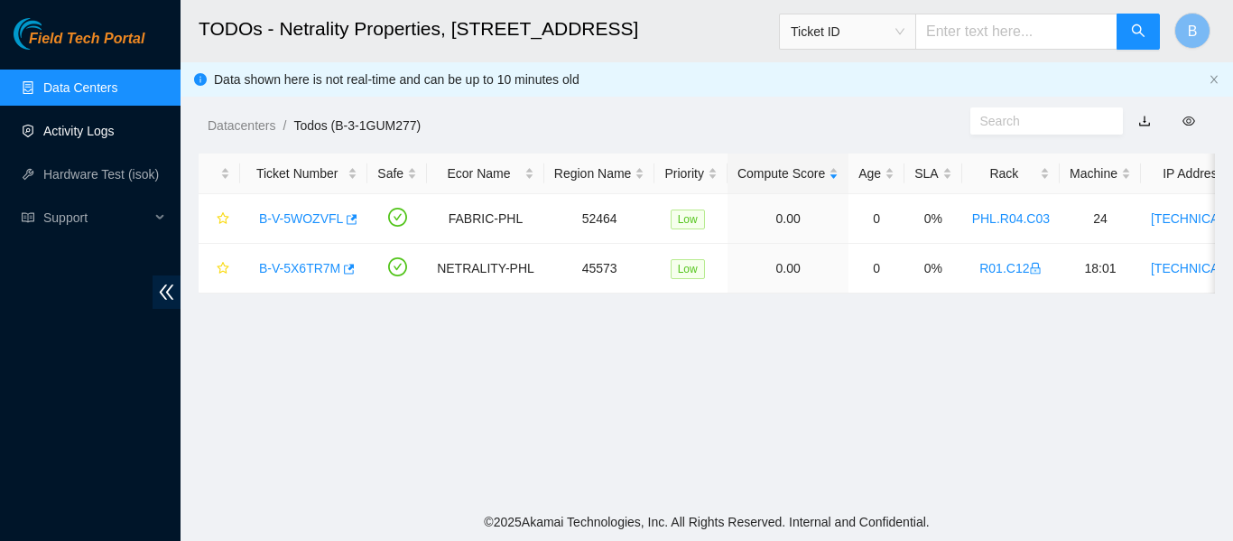
click at [115, 138] on link "Activity Logs" at bounding box center [78, 131] width 71 height 14
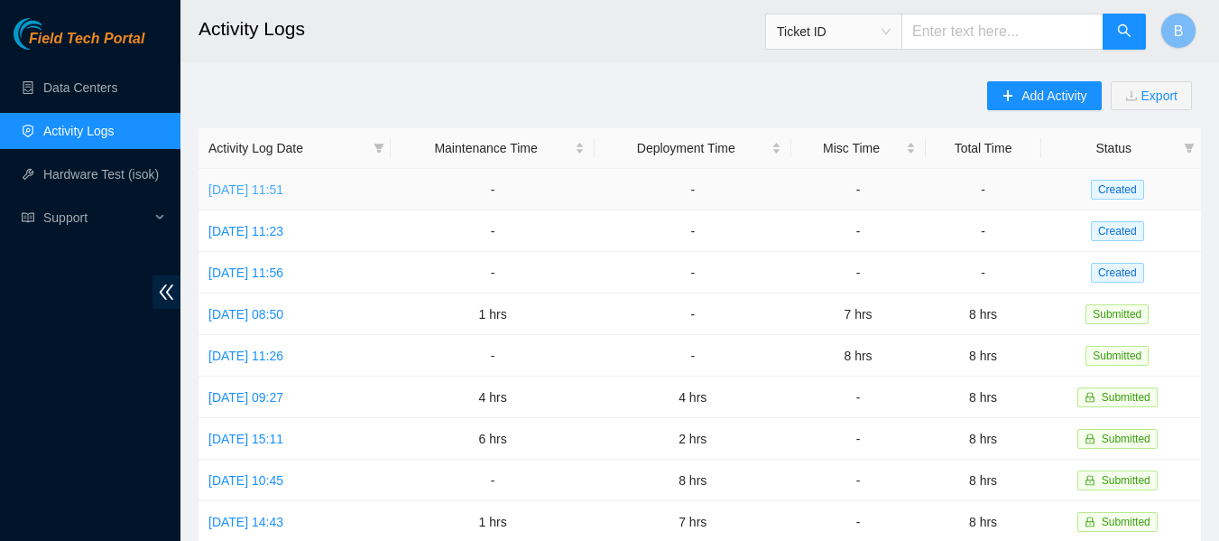
click at [283, 189] on link "Wed, 01 Oct 2025 11:51" at bounding box center [245, 189] width 75 height 14
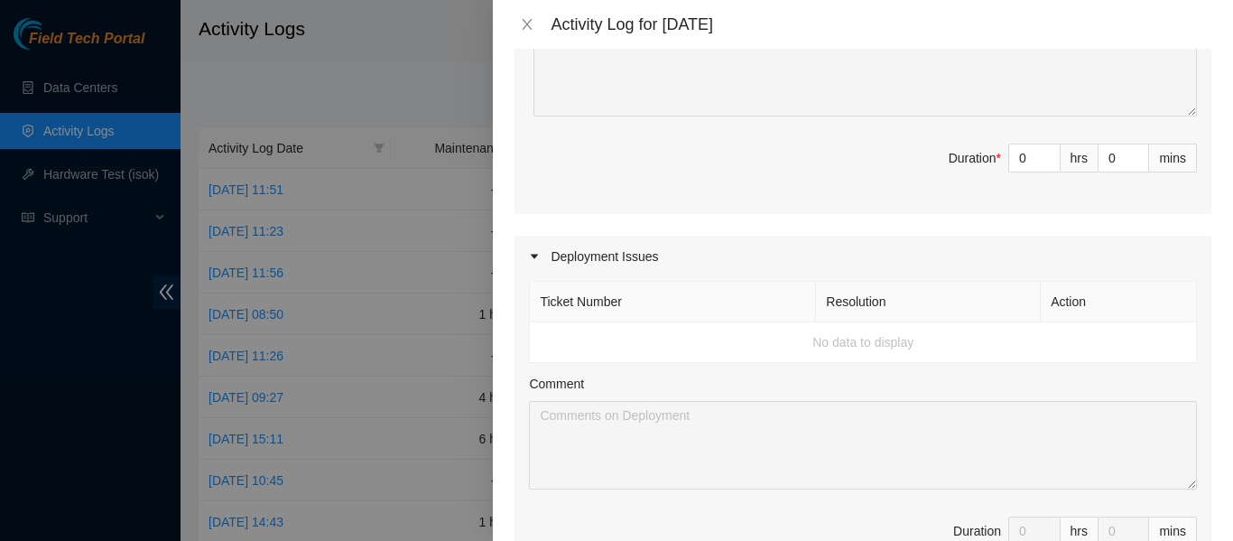
scroll to position [808, 0]
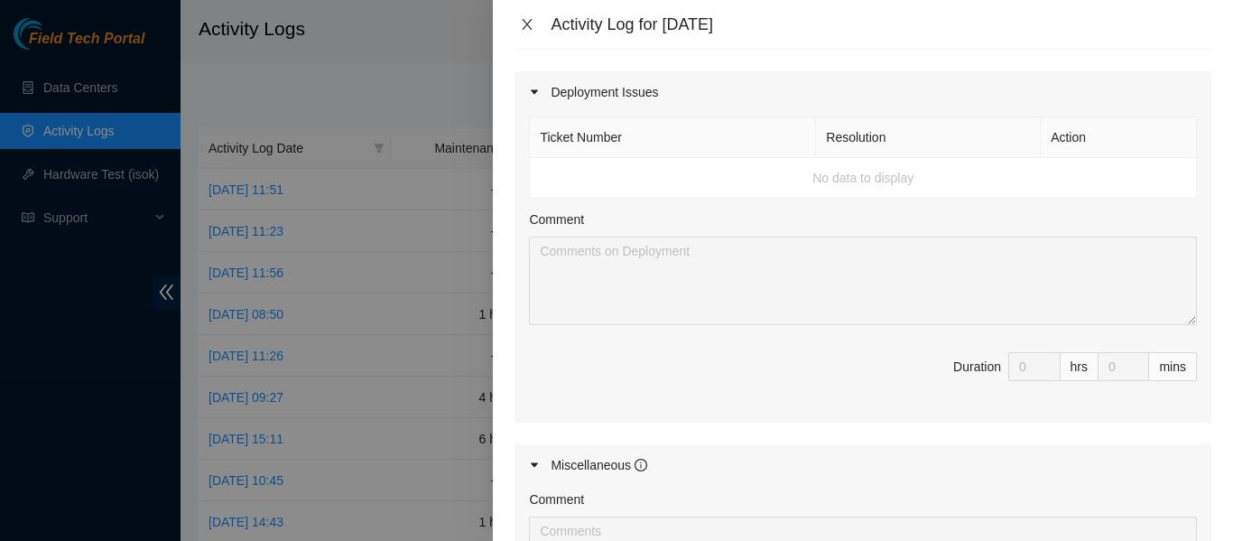
click at [522, 26] on icon "close" at bounding box center [527, 24] width 14 height 14
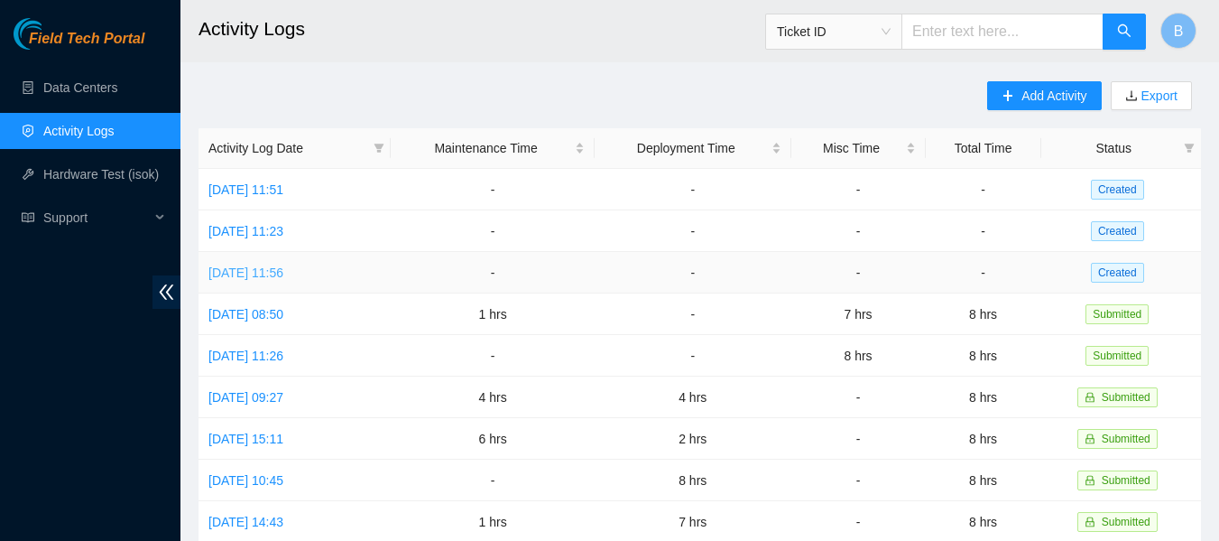
click at [282, 268] on link "[DATE] 11:56" at bounding box center [245, 272] width 75 height 14
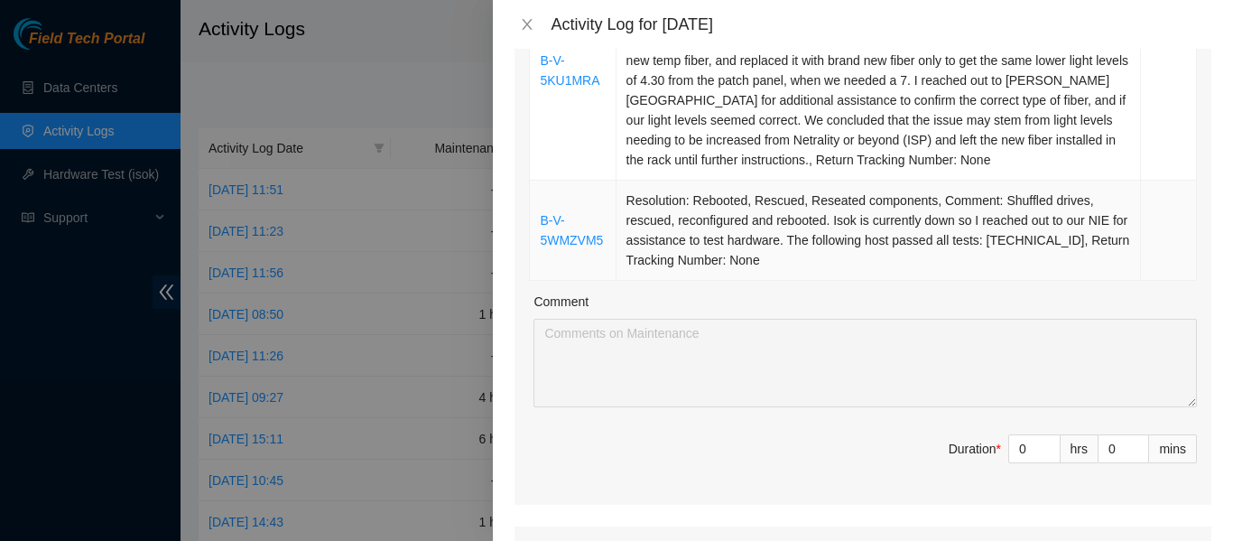
scroll to position [536, 0]
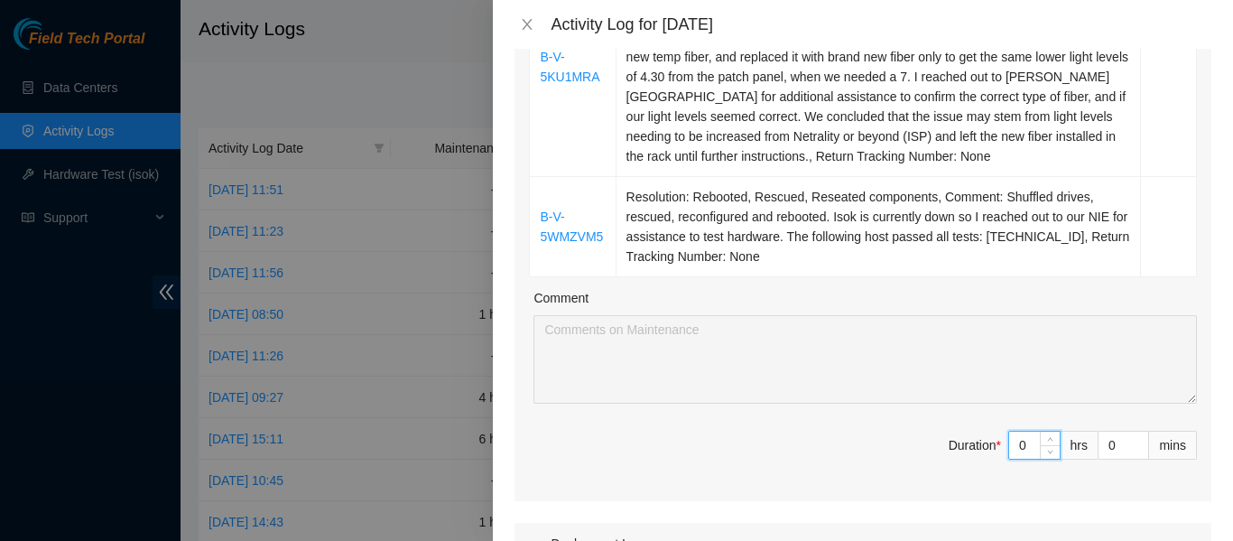
click at [1013, 444] on input "0" at bounding box center [1034, 444] width 51 height 27
type input "8"
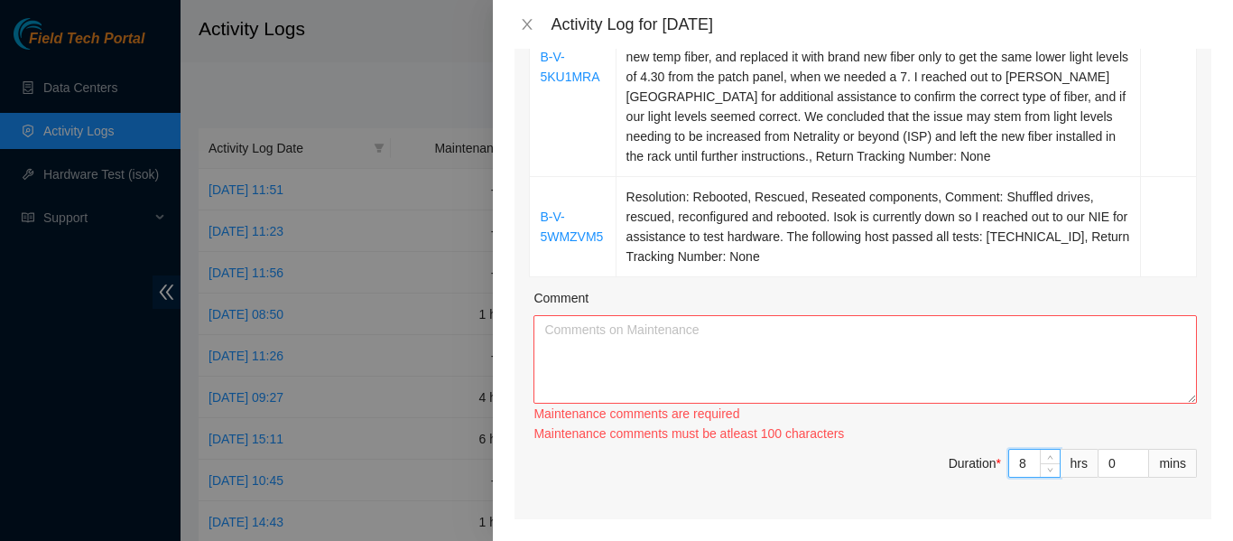
type input "8"
click at [907, 358] on textarea "Comment" at bounding box center [864, 359] width 663 height 88
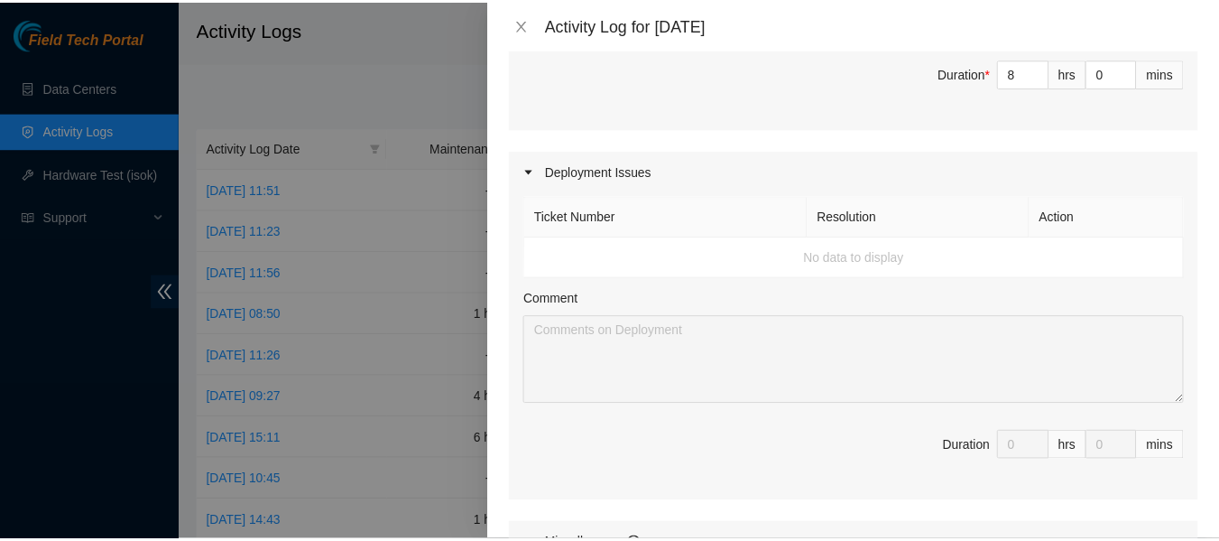
scroll to position [1341, 0]
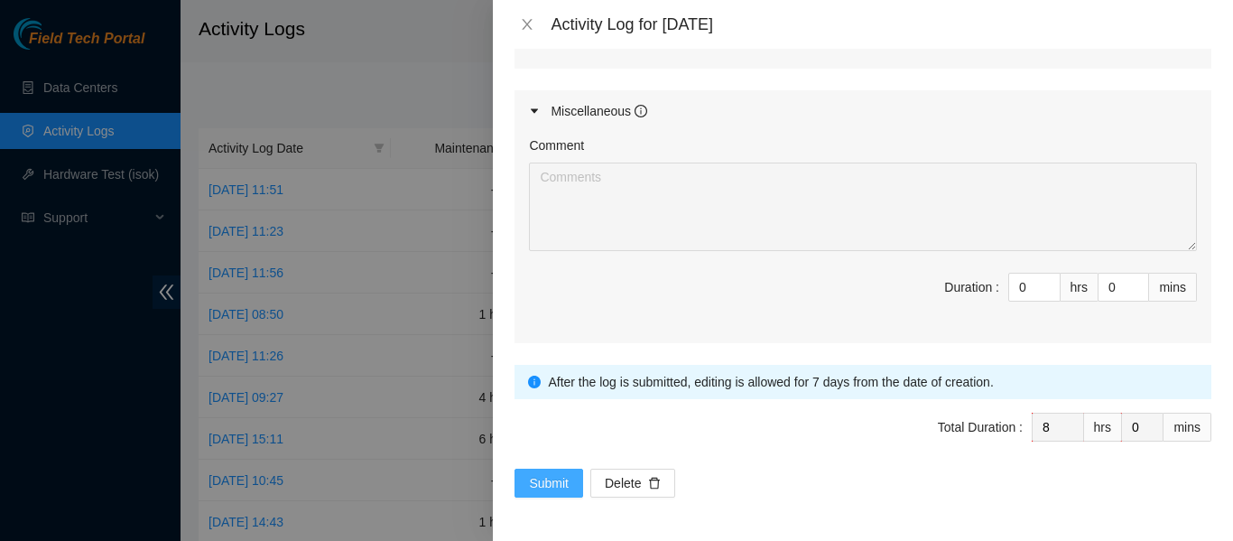
type textarea "Today I worked on several tickets but mainly prioritized working on a critical …"
click at [538, 476] on span "Submit" at bounding box center [549, 483] width 40 height 20
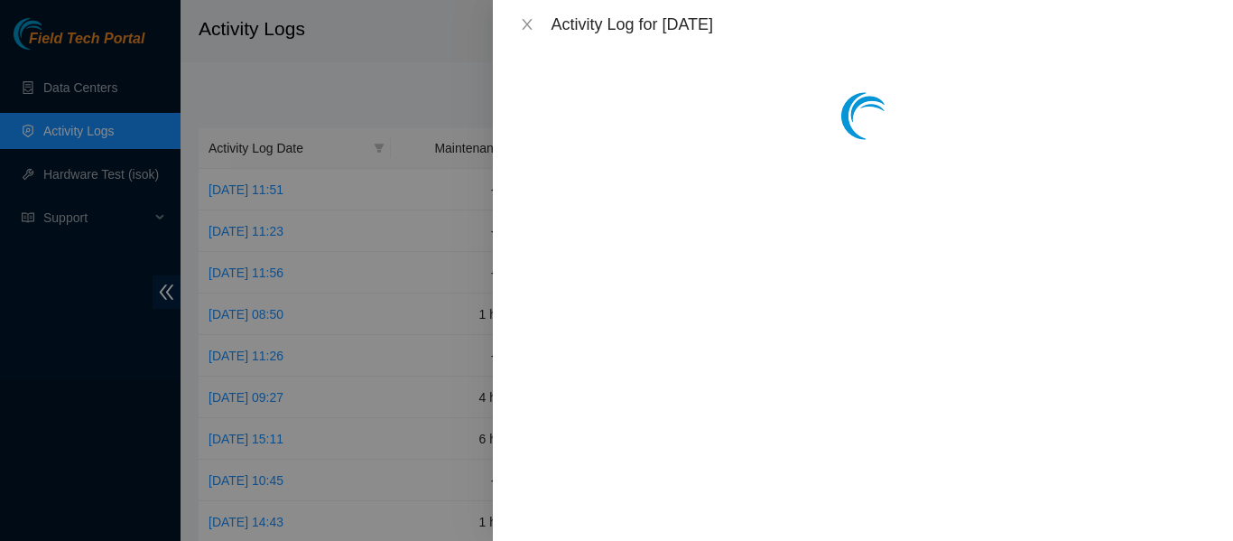
scroll to position [0, 0]
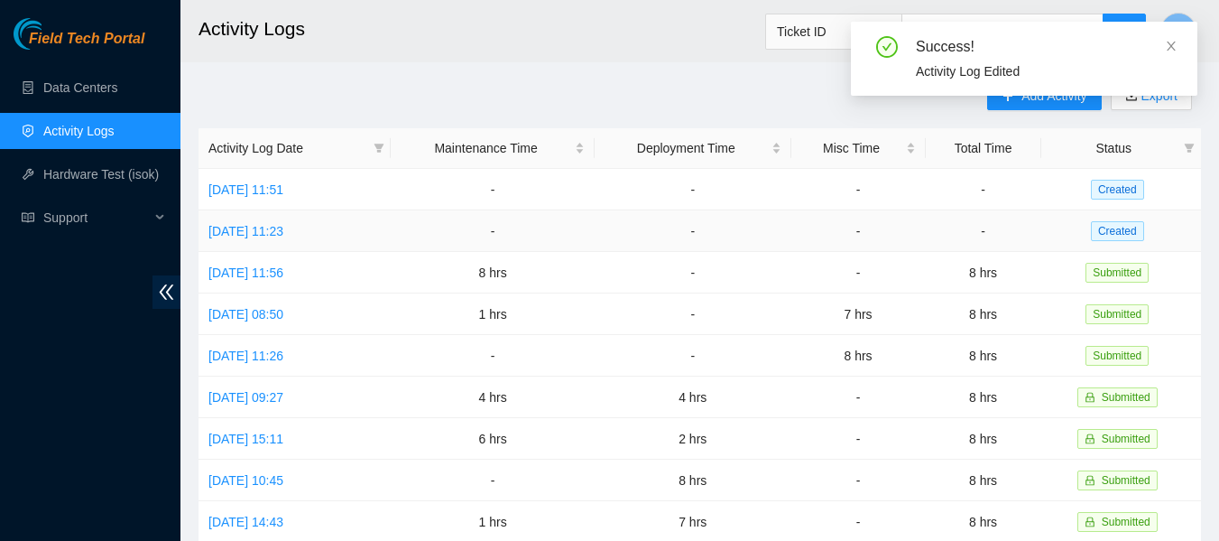
click at [274, 219] on td "Tue, 30 Sep 2025 11:23" at bounding box center [295, 231] width 192 height 42
click at [257, 226] on link "Tue, 30 Sep 2025 11:23" at bounding box center [245, 231] width 75 height 14
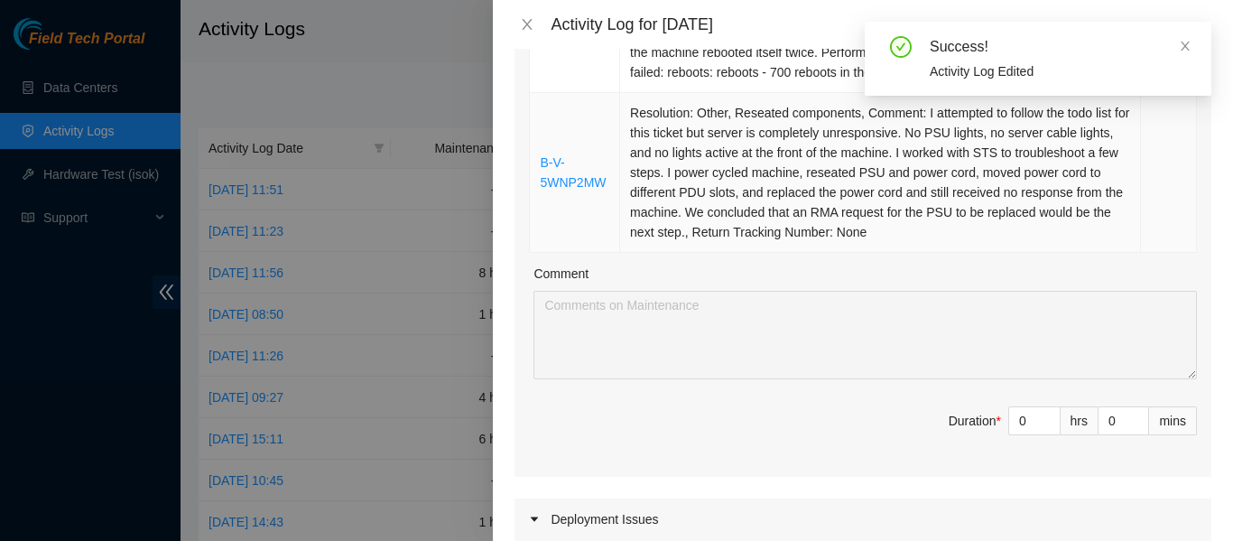
scroll to position [594, 0]
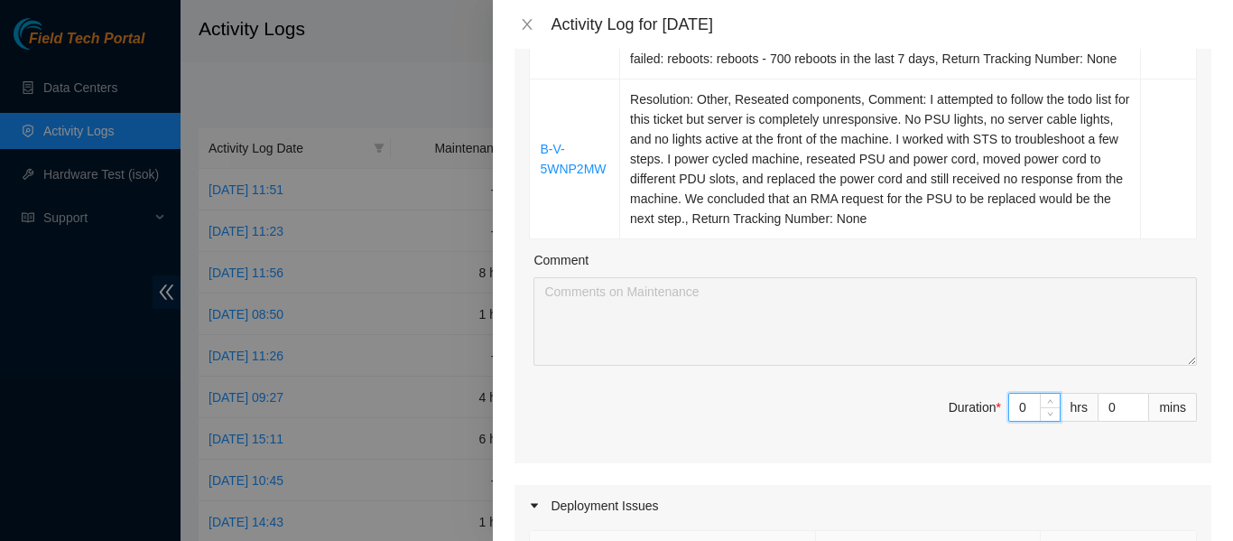
click at [1019, 404] on input "0" at bounding box center [1034, 406] width 51 height 27
type input "8"
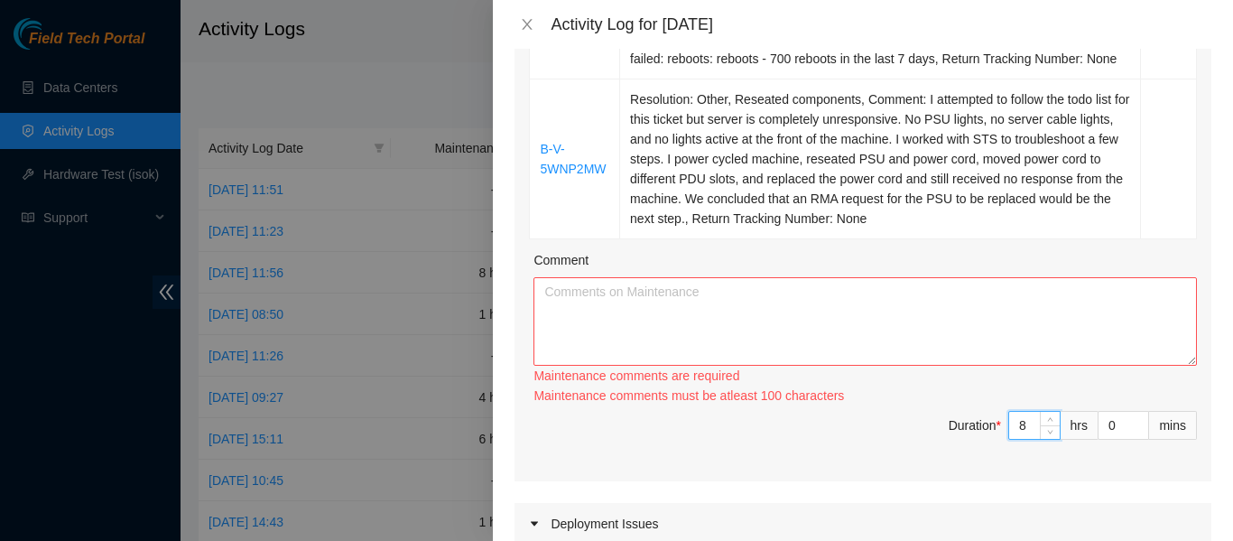
type input "8"
click at [902, 328] on textarea "Comment" at bounding box center [864, 321] width 663 height 88
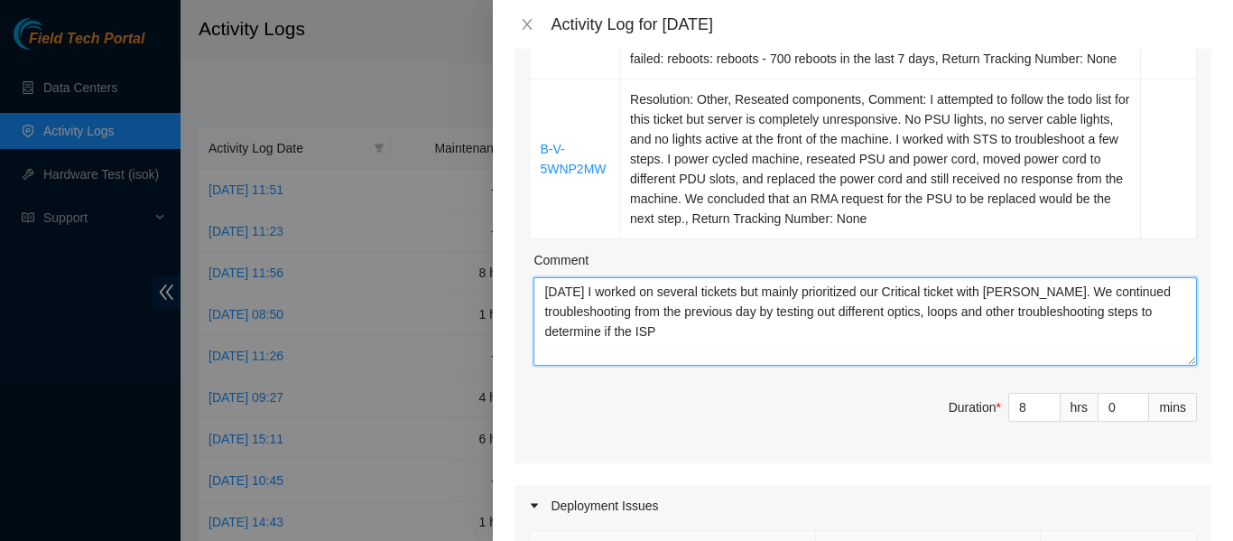
click at [706, 336] on textarea "Today I worked on several tickets but mainly prioritized our Critical ticket wi…" at bounding box center [864, 321] width 663 height 88
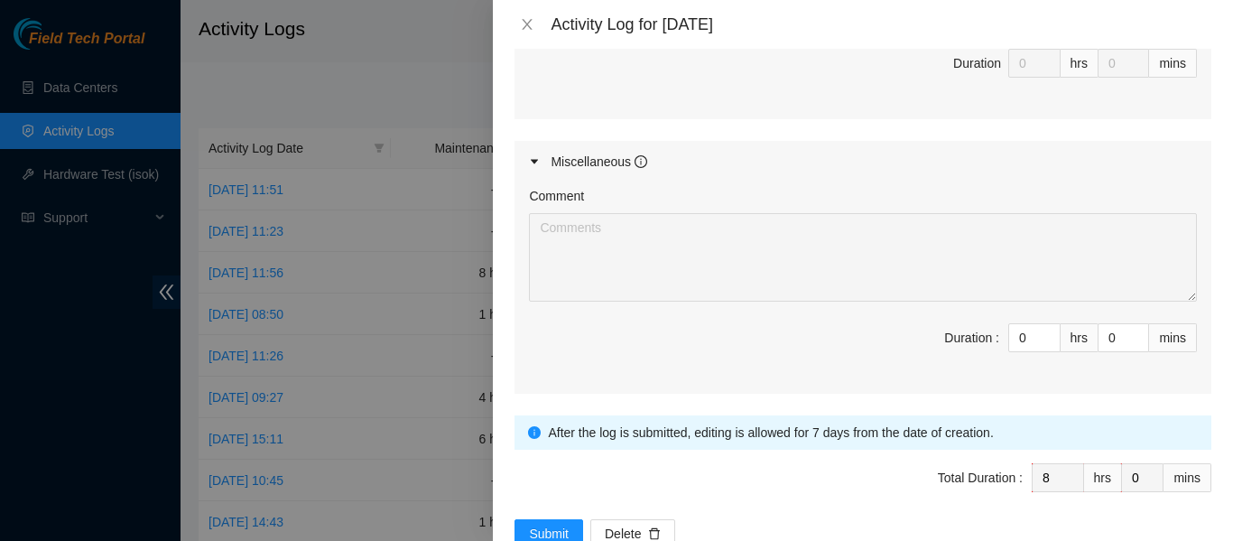
scroll to position [1316, 0]
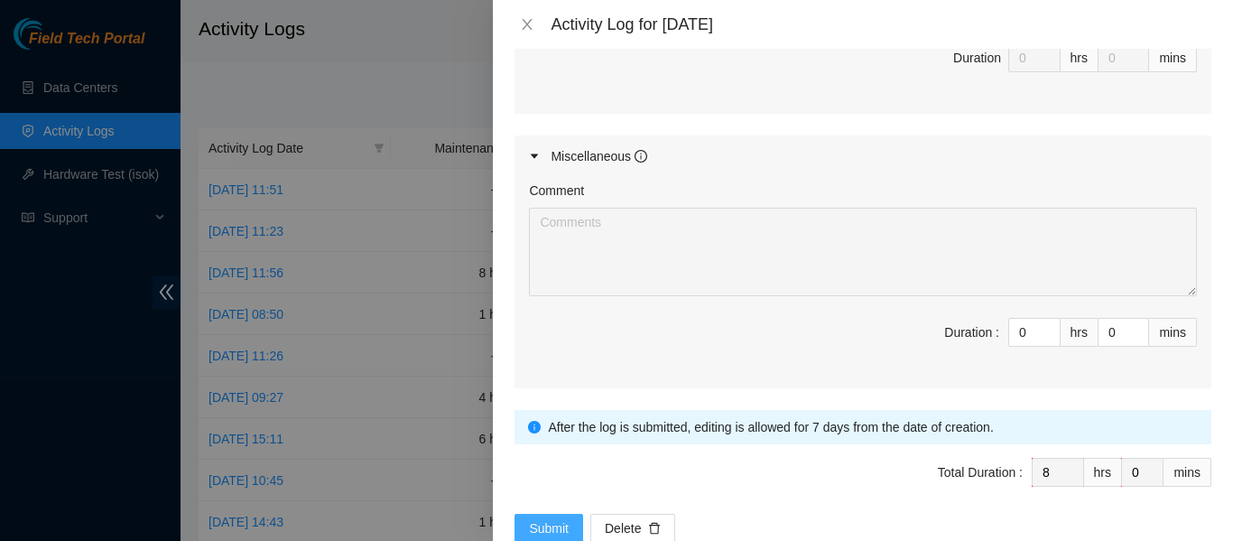
type textarea "Today I worked on several tickets but mainly prioritized our Critical ticket wi…"
click at [553, 518] on span "Submit" at bounding box center [549, 528] width 40 height 20
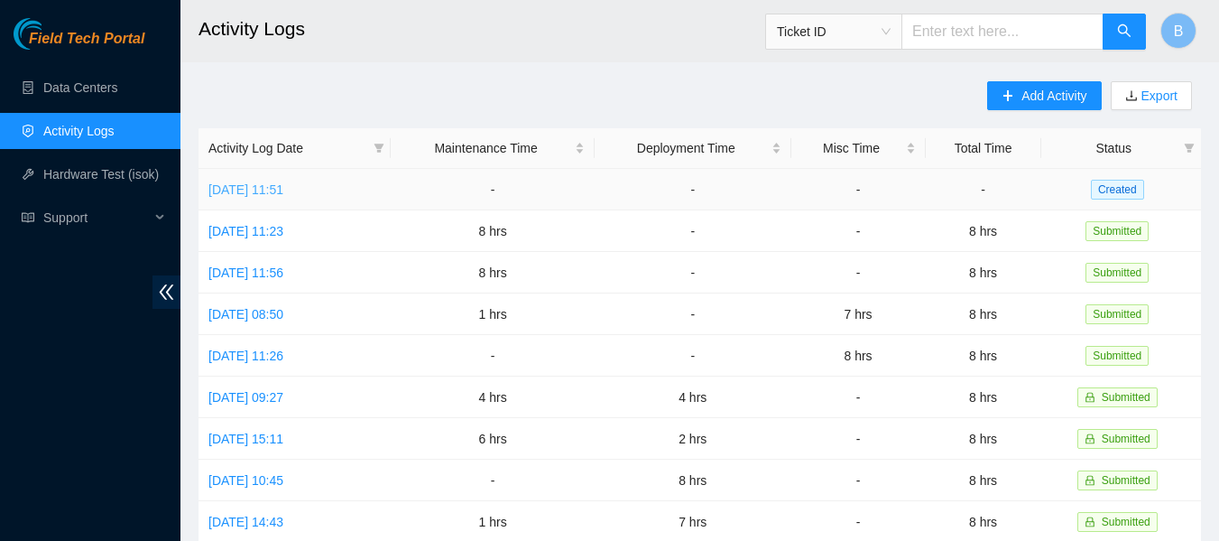
click at [283, 188] on link "Wed, 01 Oct 2025 11:51" at bounding box center [245, 189] width 75 height 14
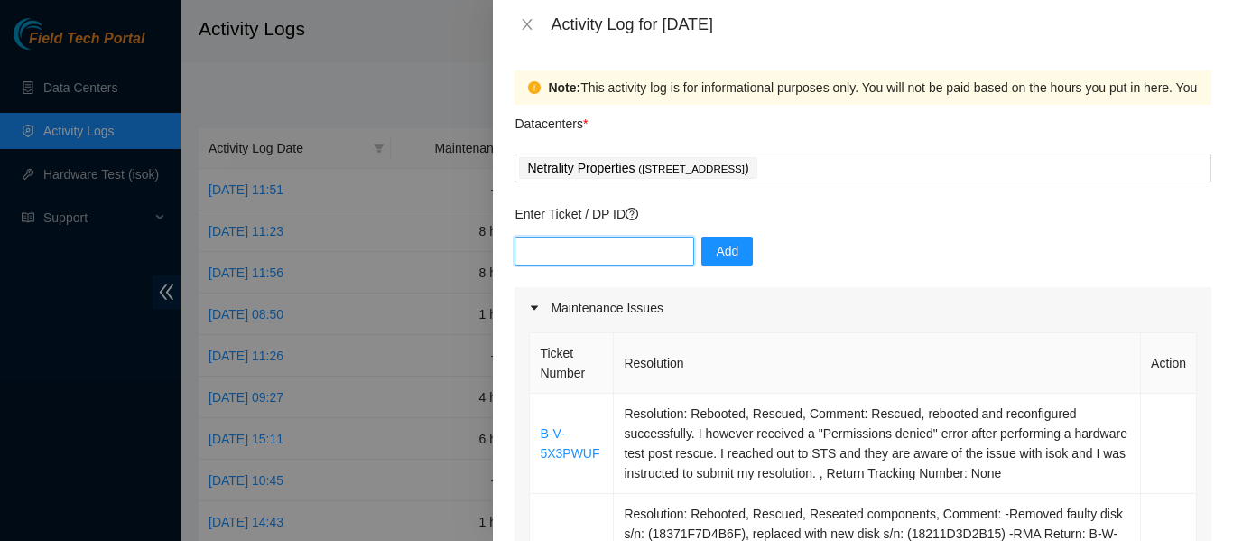
click at [634, 258] on input "text" at bounding box center [604, 250] width 180 height 29
paste input "DP85530"
type input "DP85530"
click at [721, 250] on span "Add" at bounding box center [727, 251] width 23 height 20
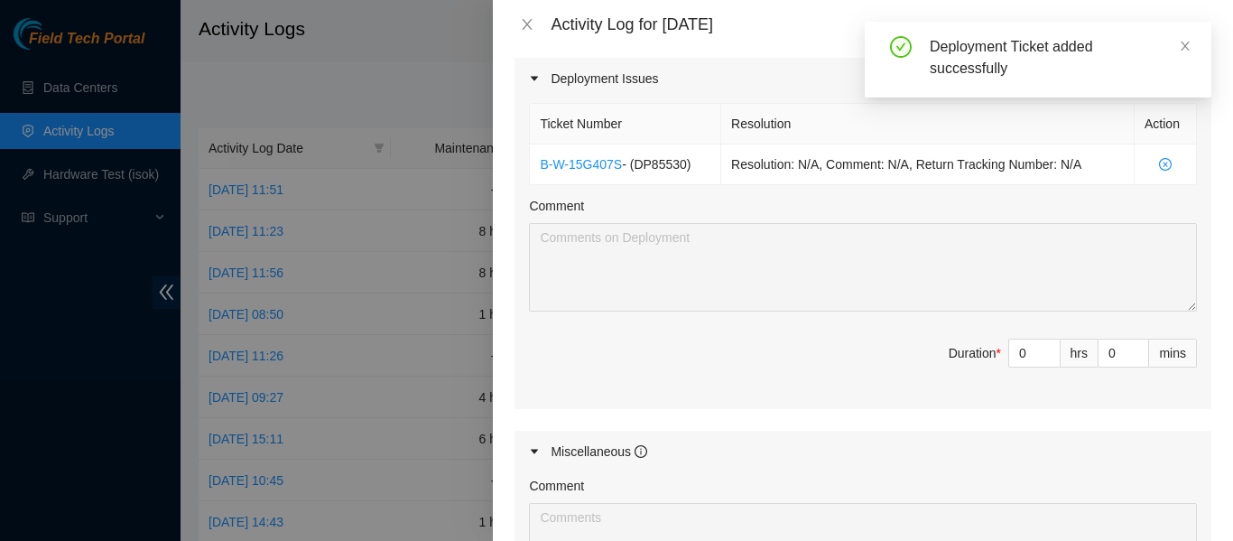
scroll to position [824, 0]
click at [1010, 349] on input "0" at bounding box center [1034, 350] width 51 height 27
type input "2"
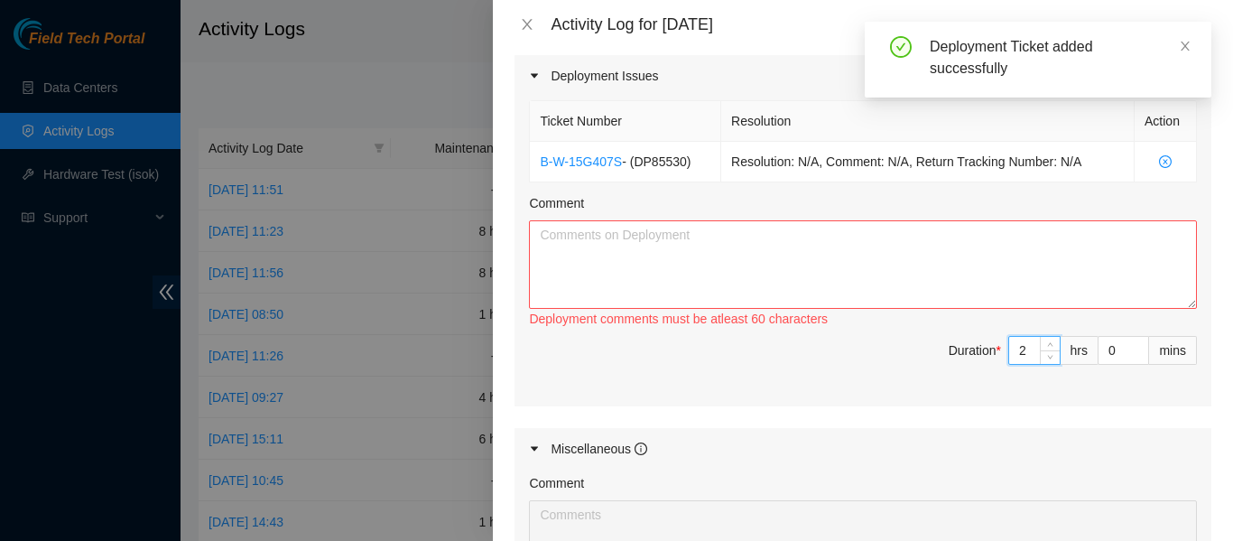
type input "2"
click at [701, 281] on textarea "Comment" at bounding box center [863, 264] width 668 height 88
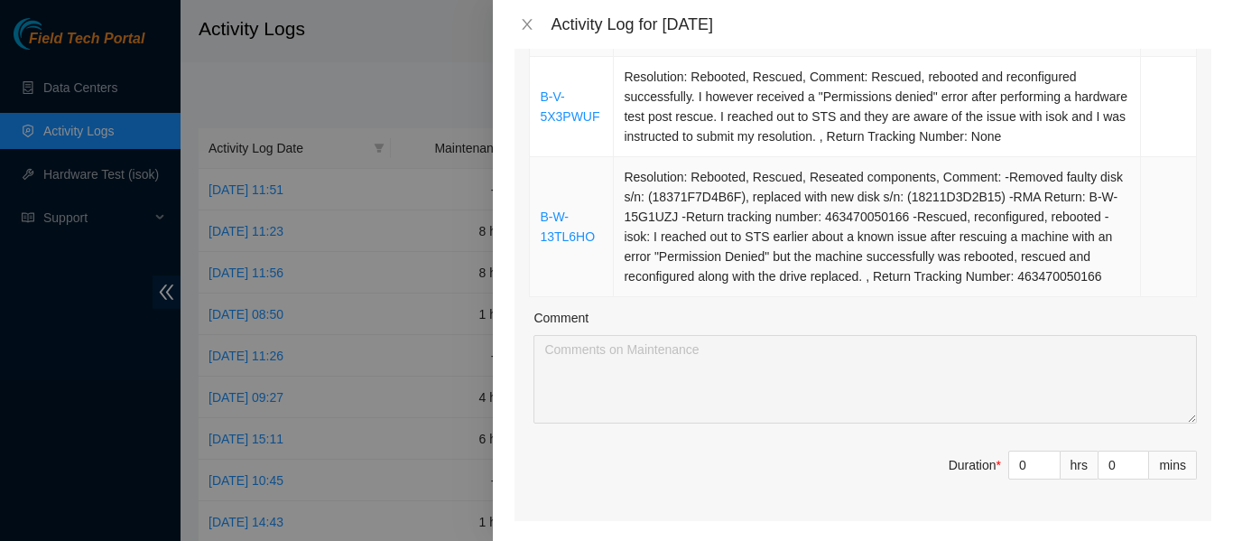
scroll to position [336, 0]
type textarea "I did some troubleshooting in the morning with NIE Sal Arena to determine what …"
click at [1020, 473] on input "0" at bounding box center [1034, 465] width 51 height 27
type input "6"
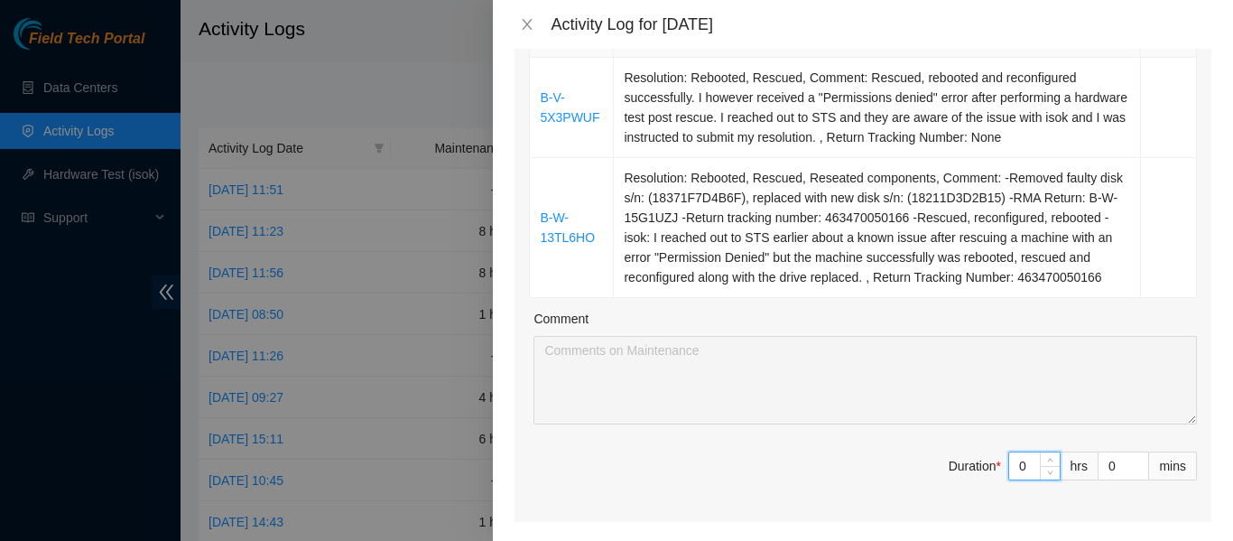
type input "8"
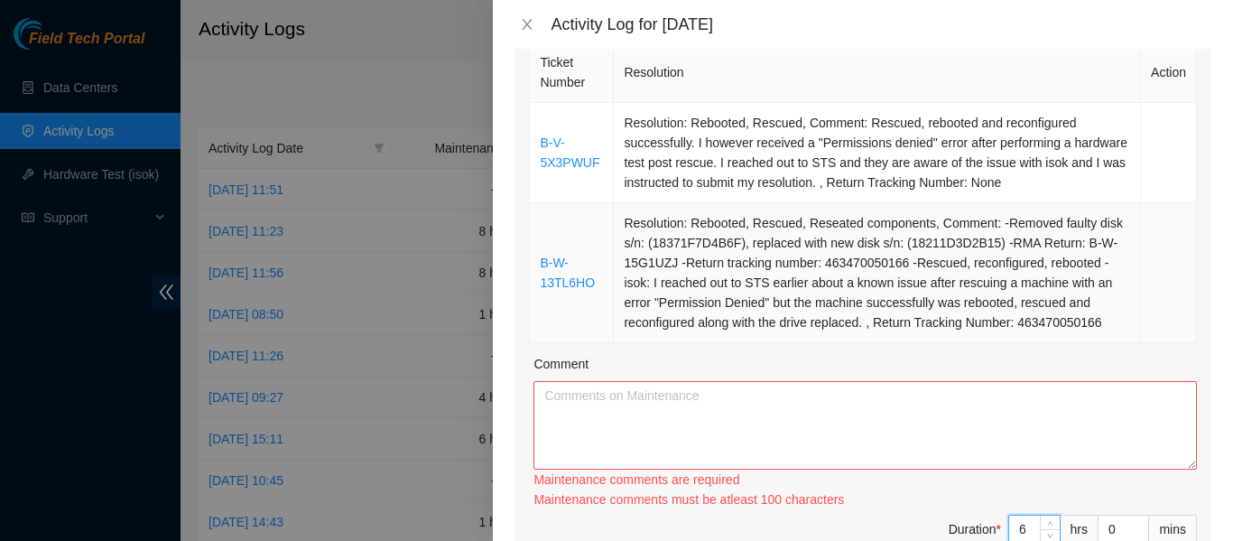
scroll to position [322, 0]
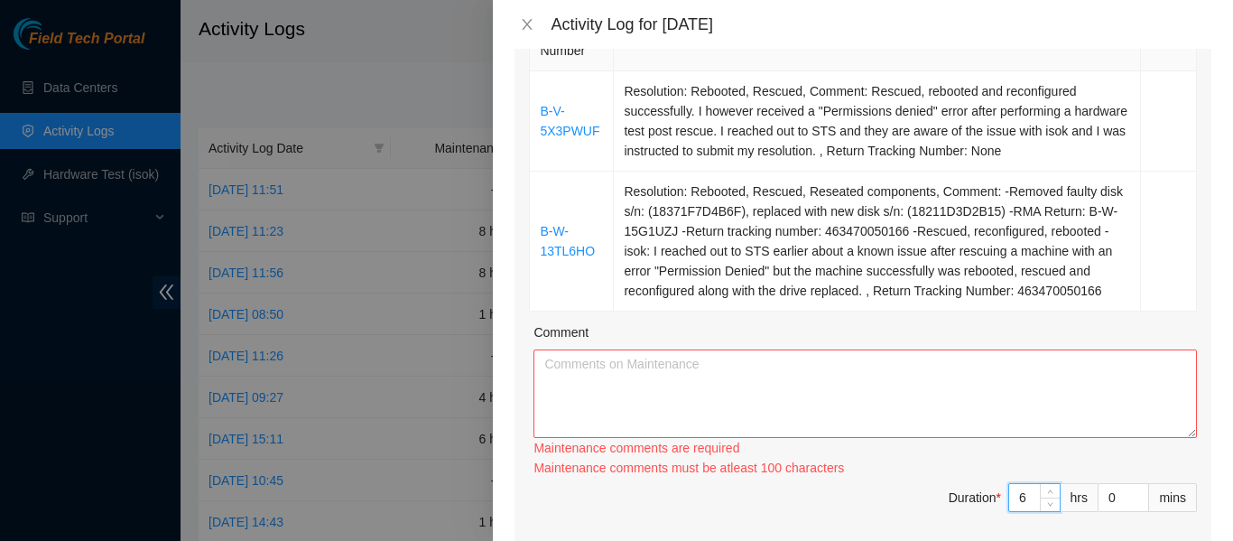
type input "6"
click at [746, 384] on textarea "Comment" at bounding box center [864, 393] width 663 height 88
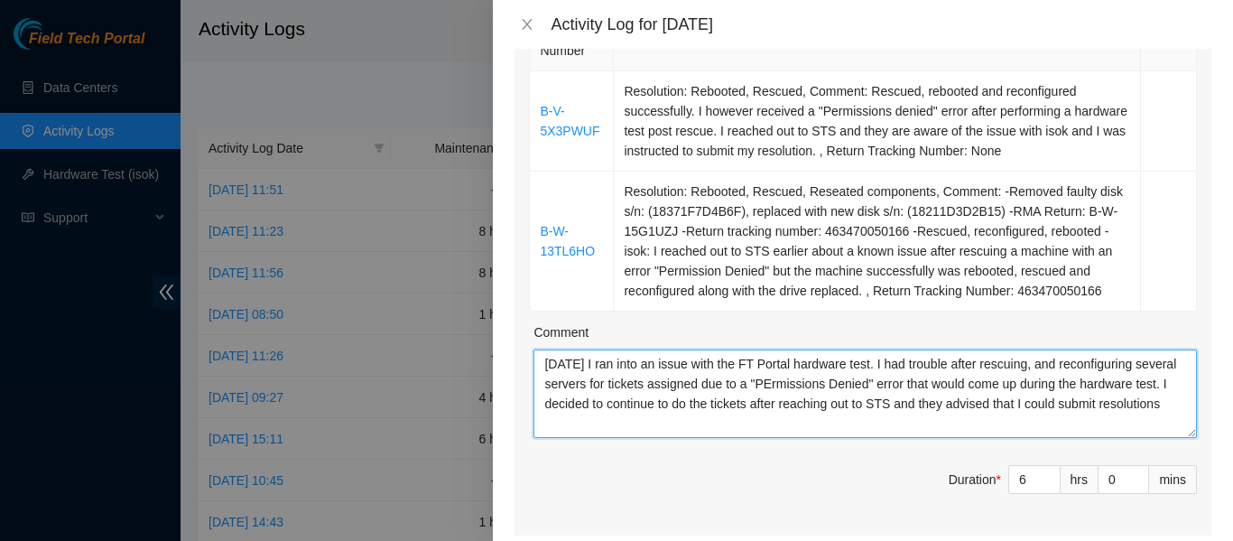
click at [764, 384] on textarea "Today I ran into an issue with the FT Portal hardware test. I had trouble after…" at bounding box center [864, 393] width 663 height 88
click at [1166, 406] on textarea "Today I ran into an issue with the FT Portal hardware test. I had trouble after…" at bounding box center [864, 393] width 663 height 88
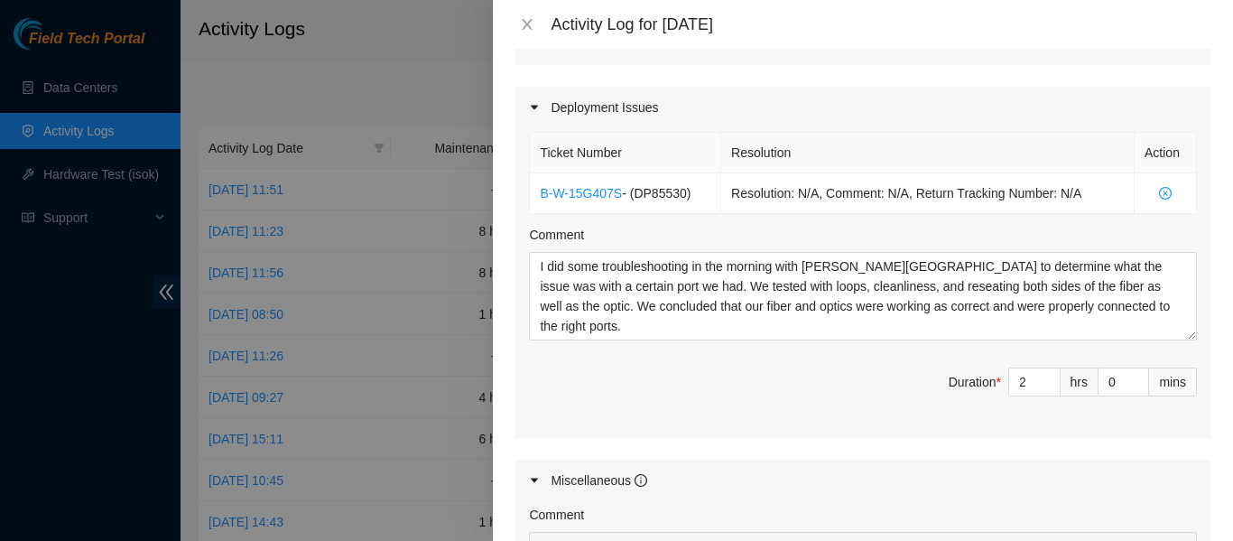
scroll to position [791, 0]
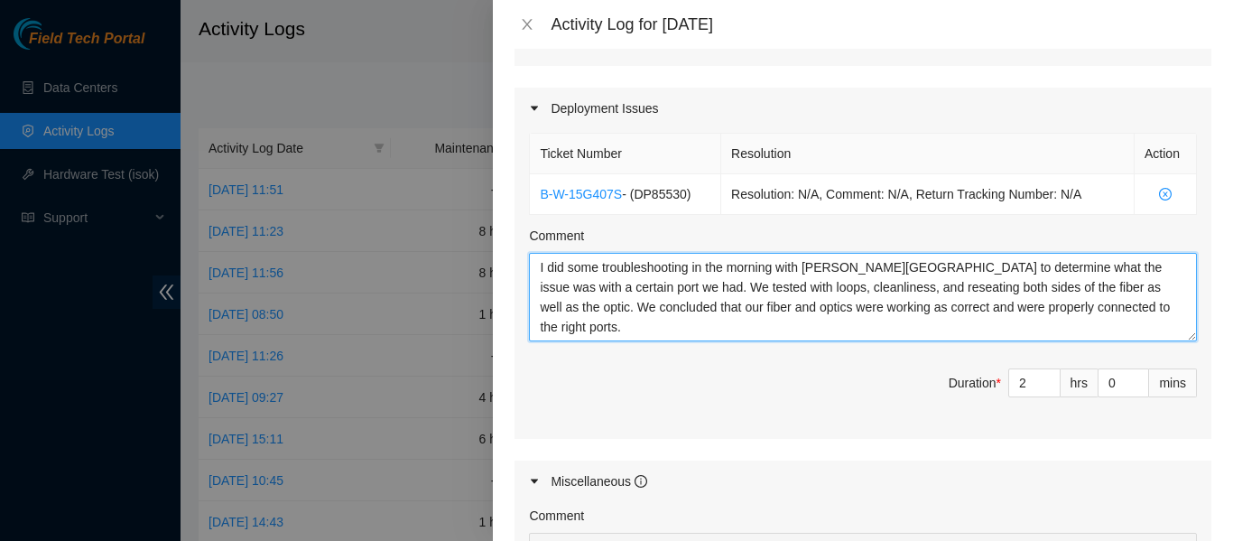
click at [741, 312] on textarea "I did some troubleshooting in the morning with NIE Sal Arena to determine what …" at bounding box center [863, 297] width 668 height 88
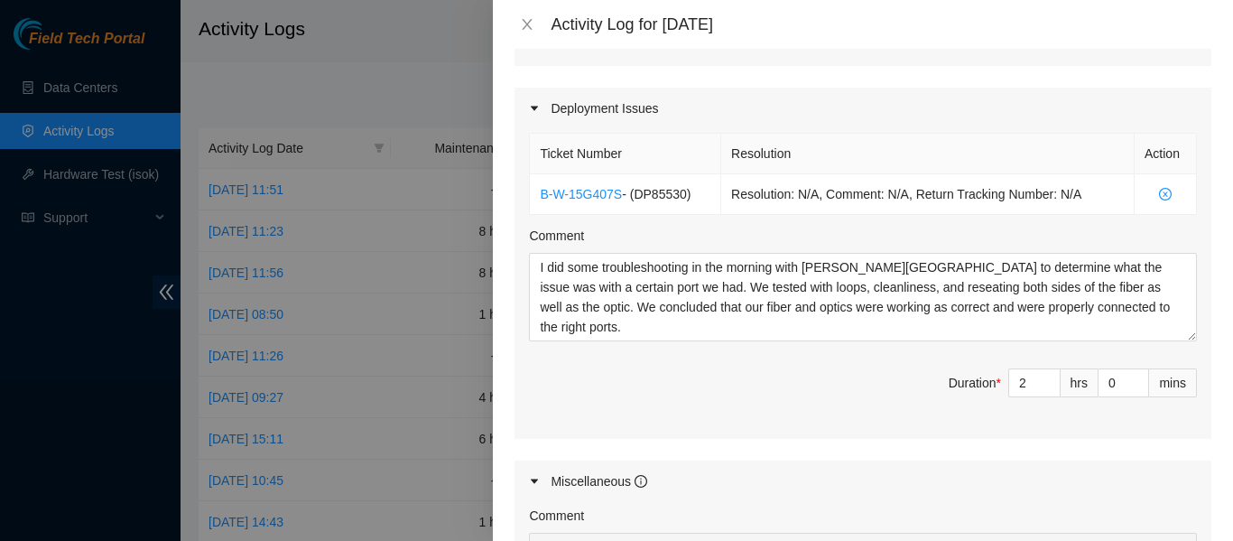
click at [1051, 92] on div "Deployment Issues" at bounding box center [862, 109] width 697 height 42
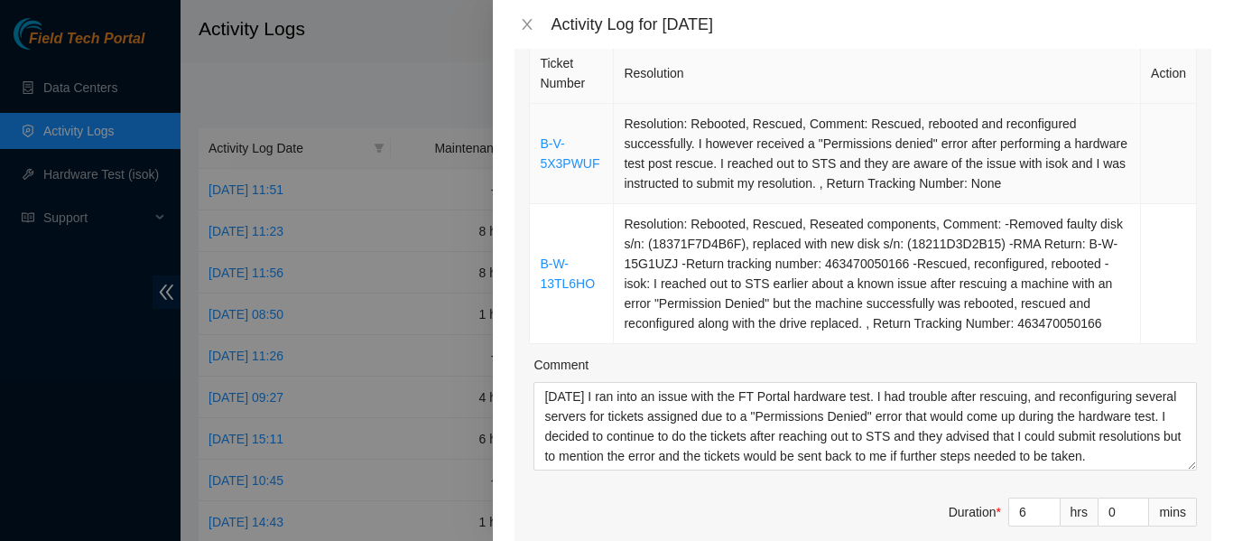
scroll to position [289, 0]
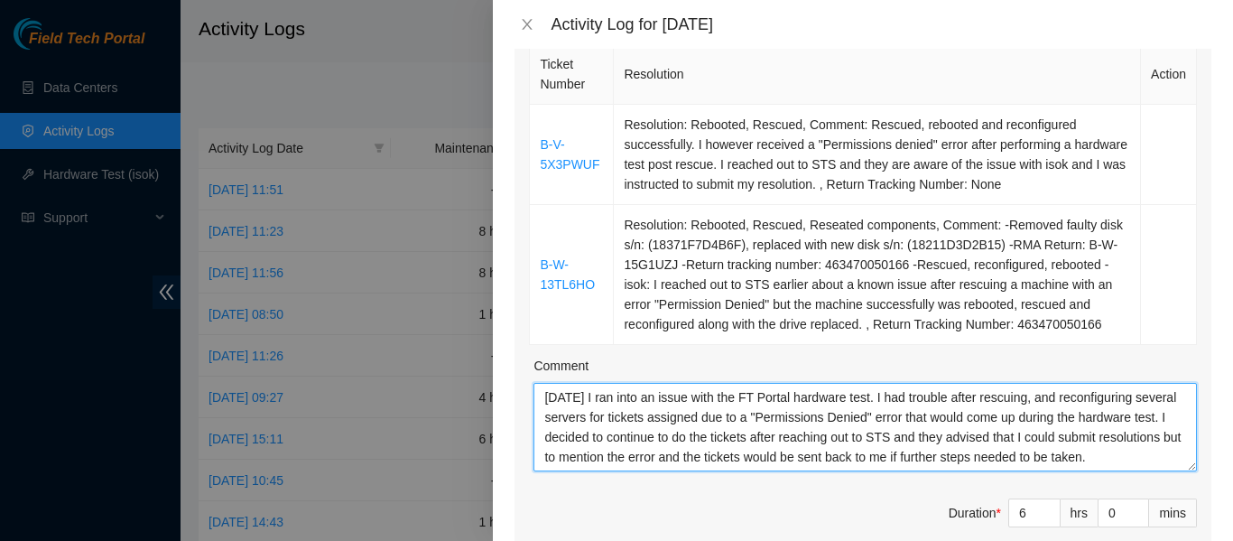
click at [679, 457] on textarea "Today I ran into an issue with the FT Portal hardware test. I had trouble after…" at bounding box center [864, 427] width 663 height 88
click at [697, 463] on textarea "Today I ran into an issue with the FT Portal hardware test. I had trouble after…" at bounding box center [864, 427] width 663 height 88
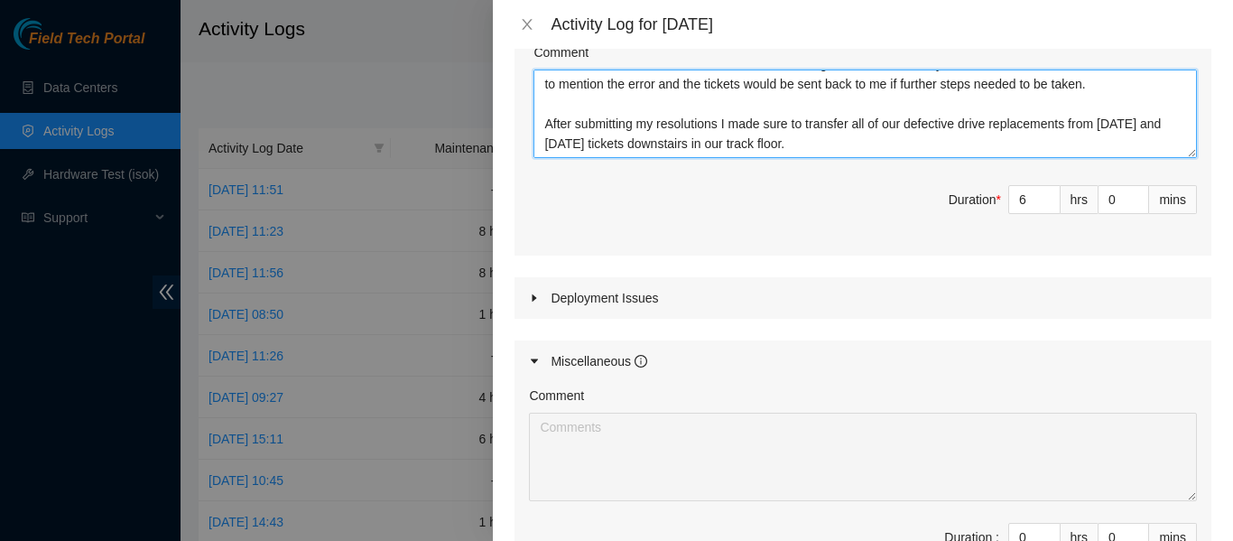
scroll to position [601, 0]
type textarea "Today I ran into an issue with the FT Portal hardware test. I had trouble after…"
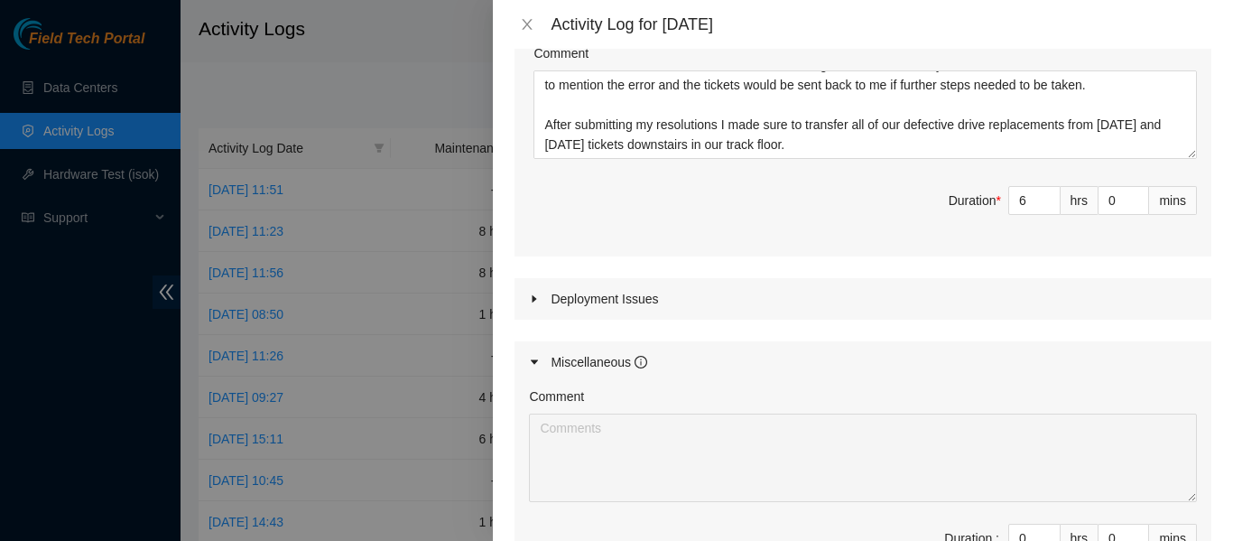
click at [532, 299] on icon "caret-right" at bounding box center [534, 298] width 5 height 7
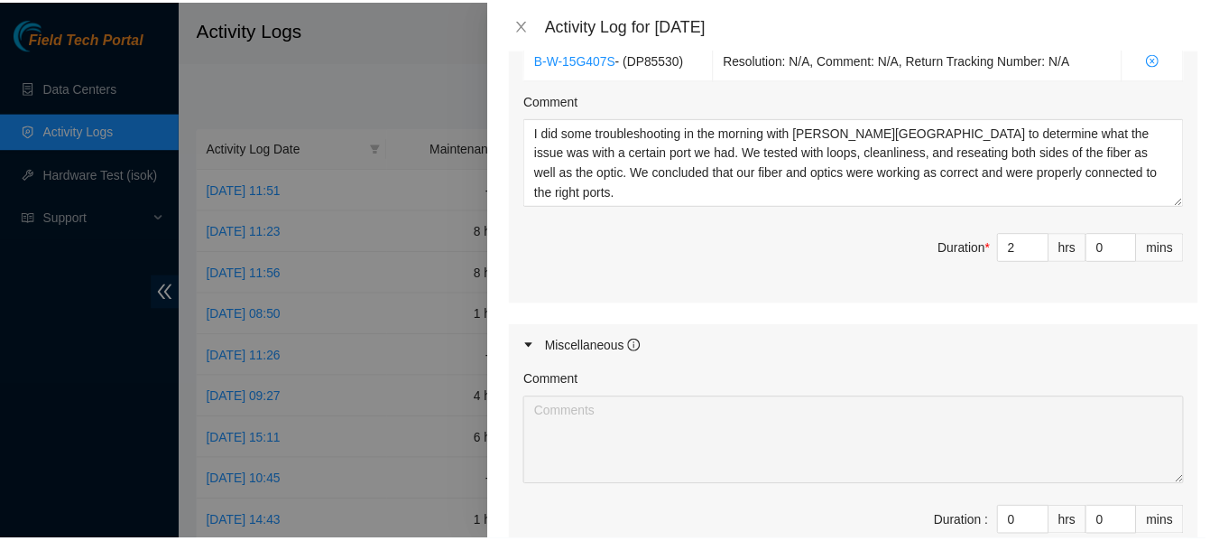
scroll to position [1161, 0]
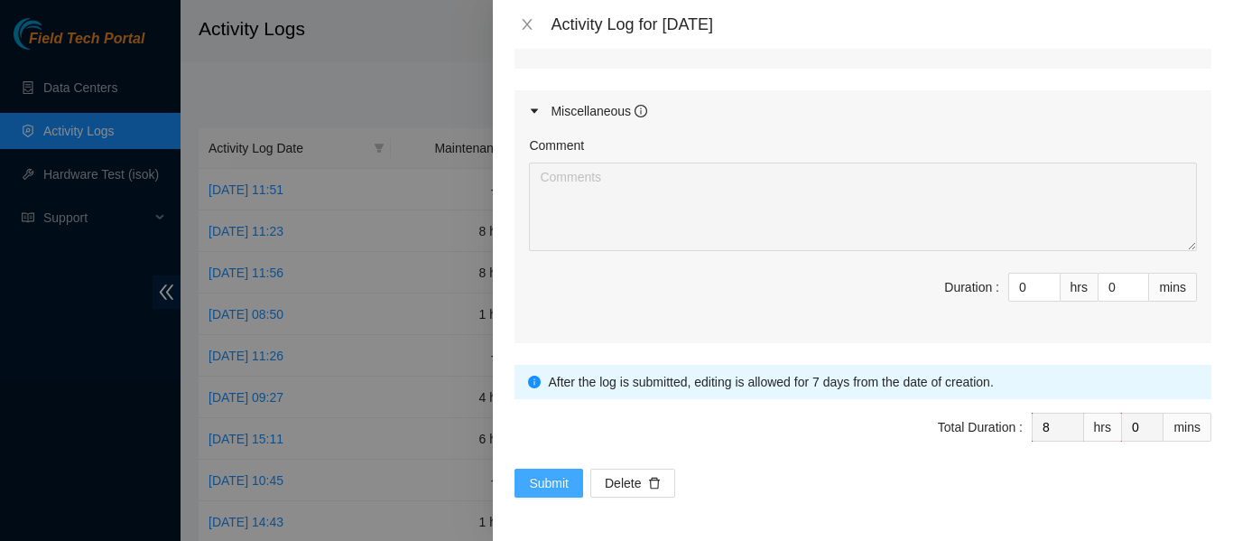
click at [535, 486] on span "Submit" at bounding box center [549, 483] width 40 height 20
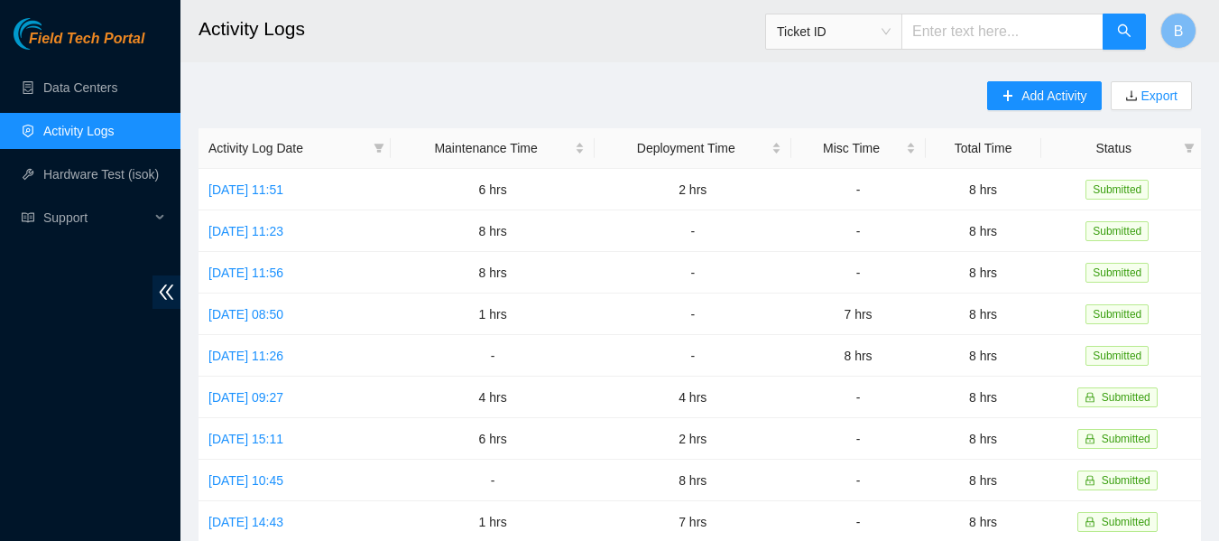
click at [717, 78] on main "Activity Logs Ticket ID B Add Activity Export Activity Log Date Maintenance Tim…" at bounding box center [699, 537] width 1039 height 1075
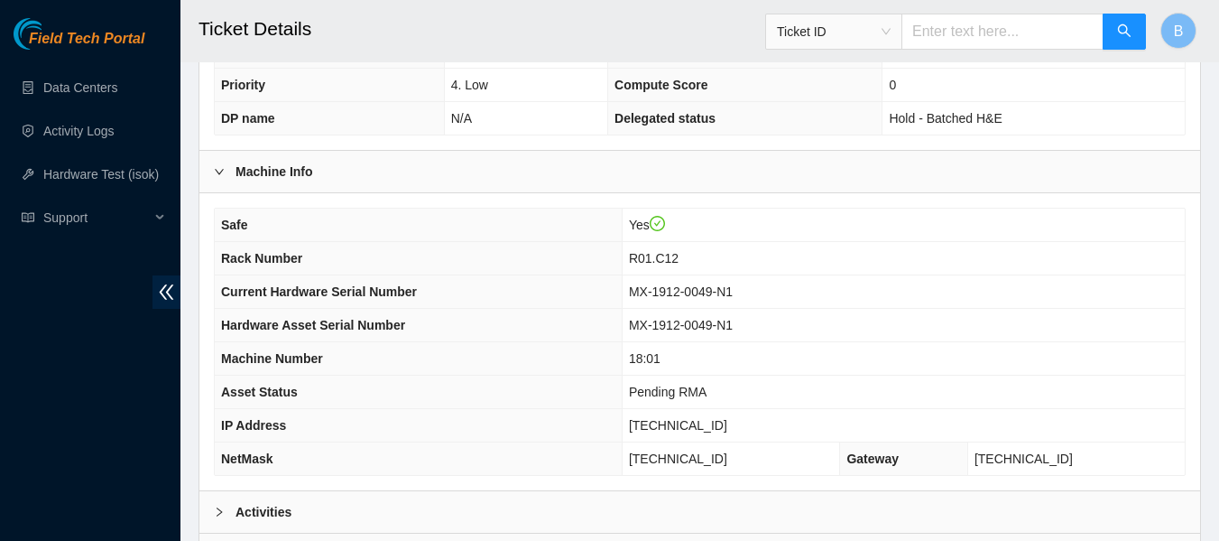
scroll to position [704, 0]
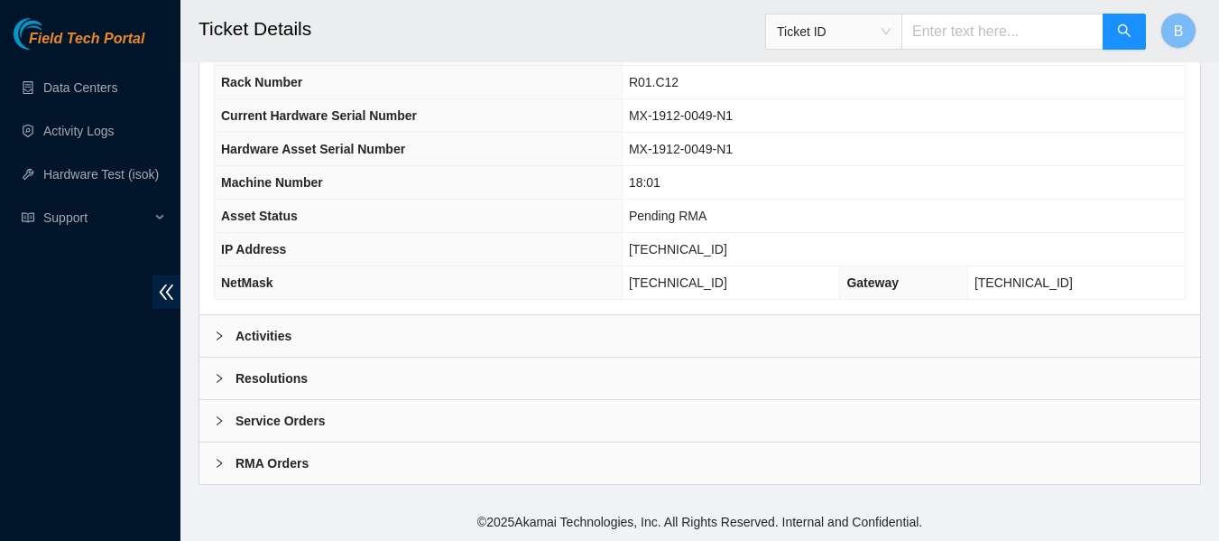
click at [304, 338] on div "Activities" at bounding box center [699, 336] width 1001 height 42
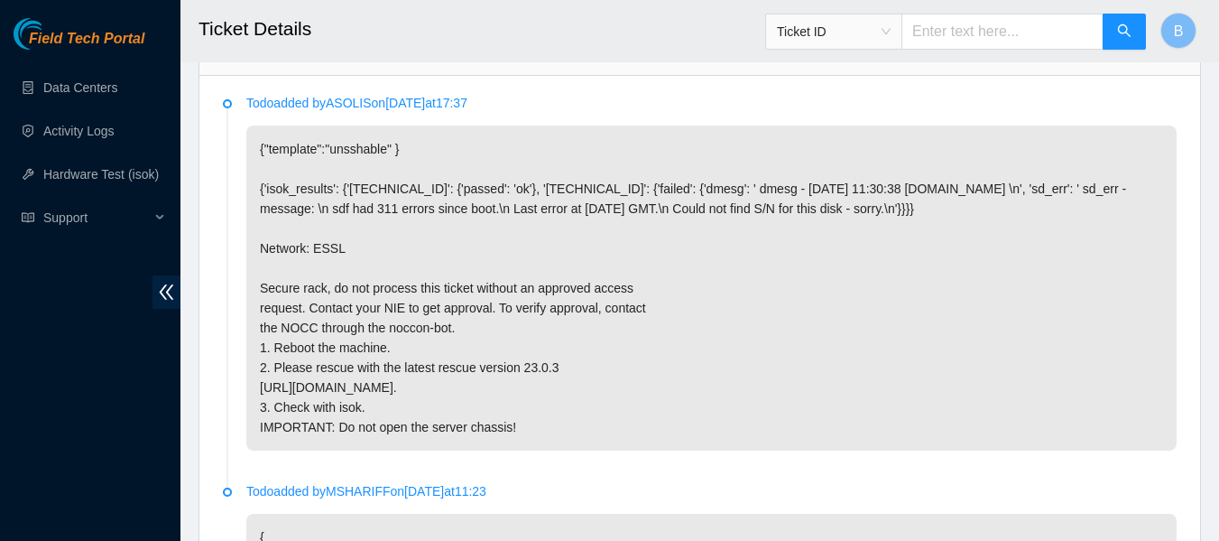
scroll to position [985, 0]
click at [481, 442] on p "{"template":"unsshable" } {'isok_results': {'23.39.229.70': {'passed': 'ok'}, '…" at bounding box center [711, 288] width 930 height 325
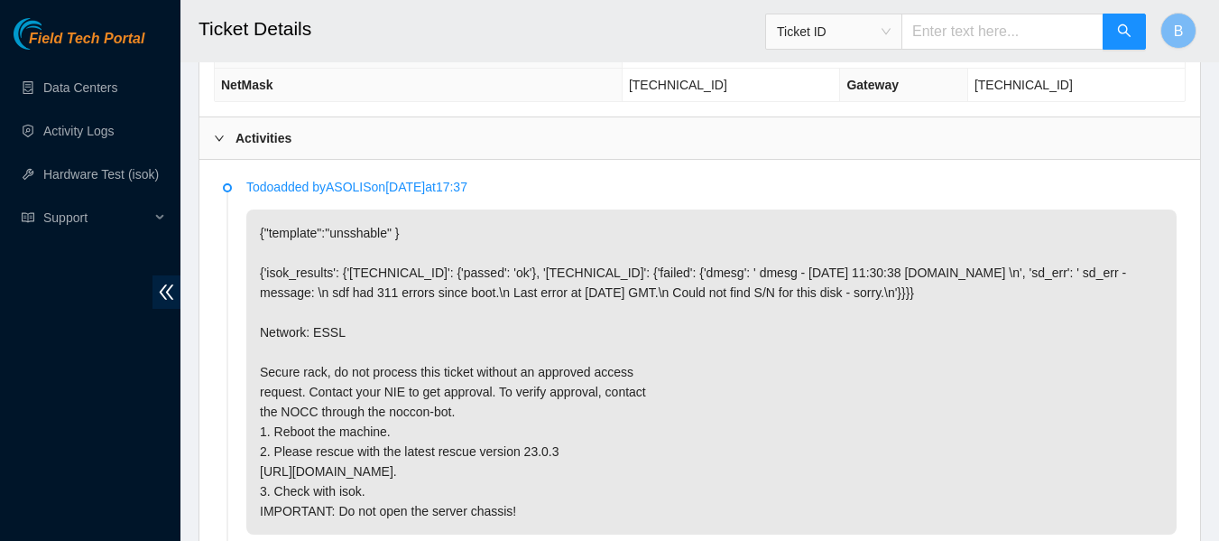
scroll to position [901, 0]
click at [75, 136] on link "Activity Logs" at bounding box center [78, 131] width 71 height 14
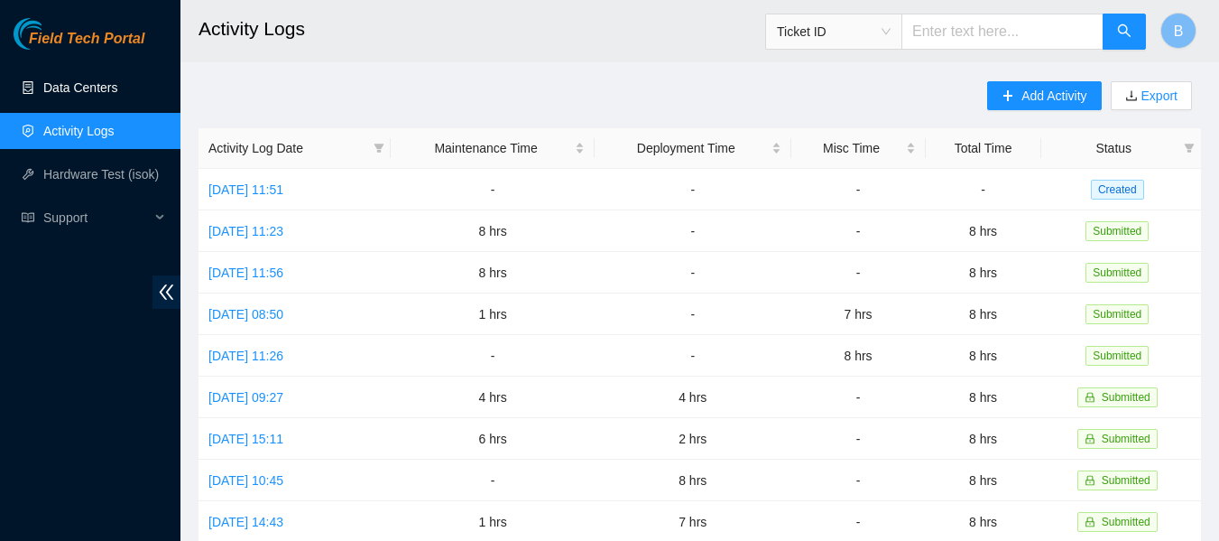
click at [101, 95] on link "Data Centers" at bounding box center [80, 87] width 74 height 14
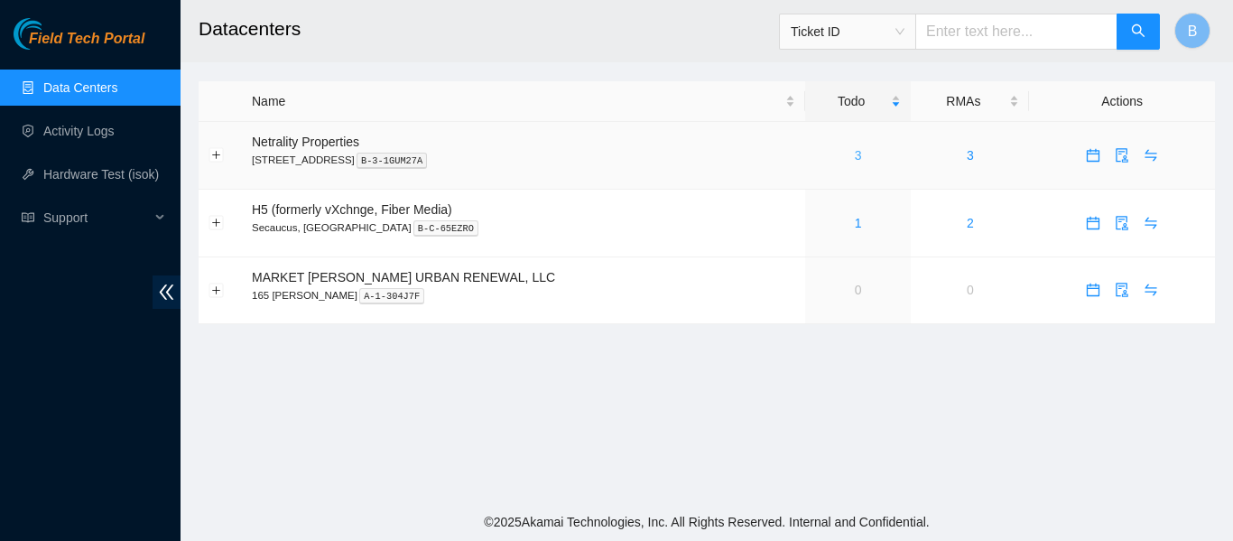
click at [855, 153] on link "3" at bounding box center [858, 155] width 7 height 14
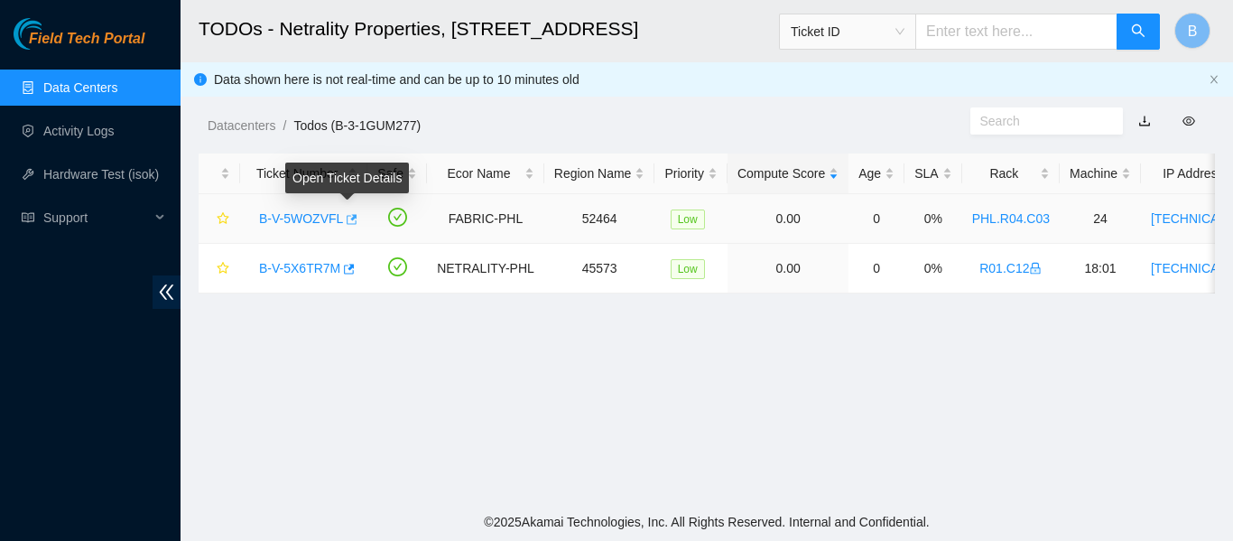
click at [345, 214] on icon "button" at bounding box center [350, 219] width 13 height 13
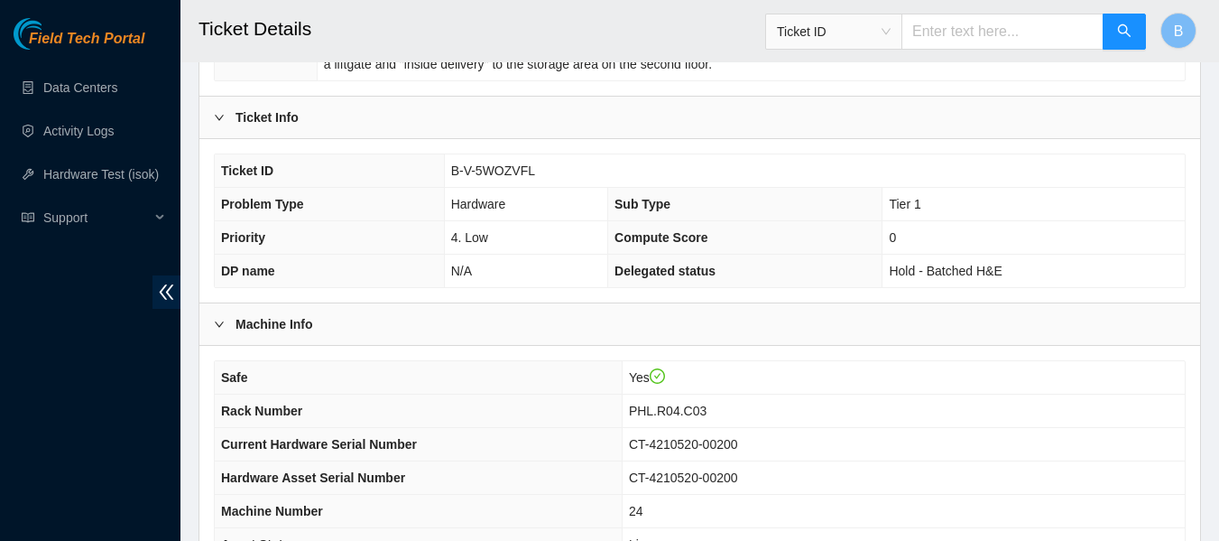
scroll to position [704, 0]
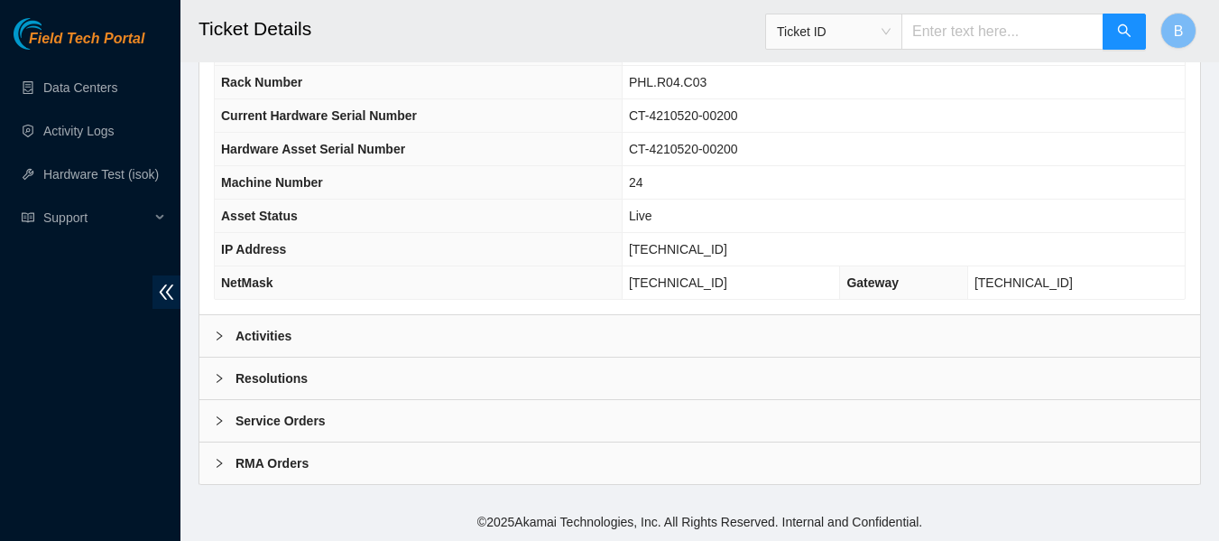
click at [264, 338] on b "Activities" at bounding box center [264, 336] width 56 height 20
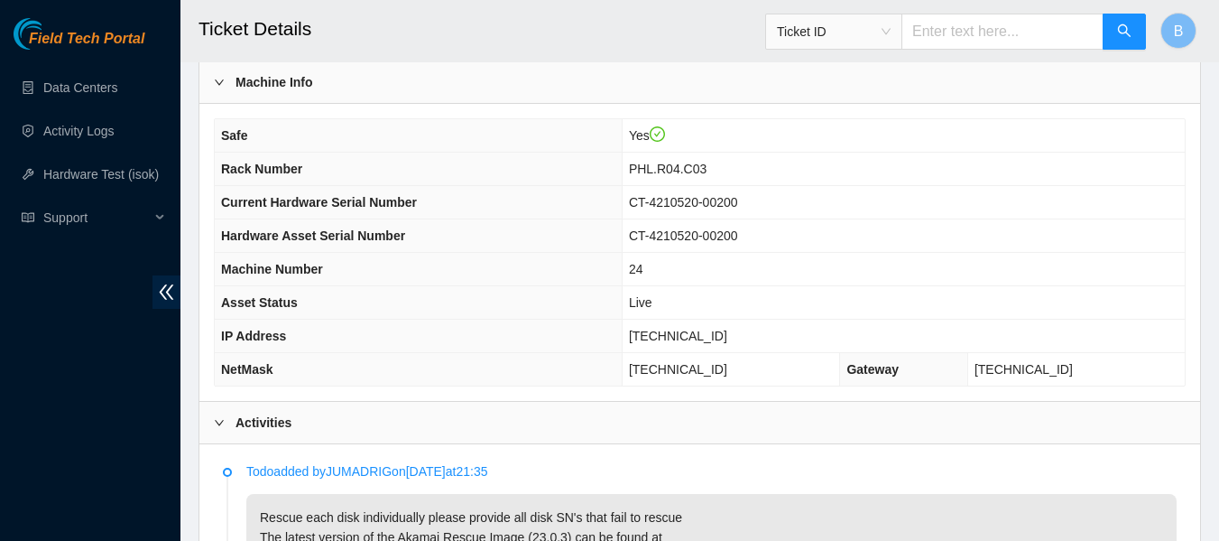
scroll to position [616, 0]
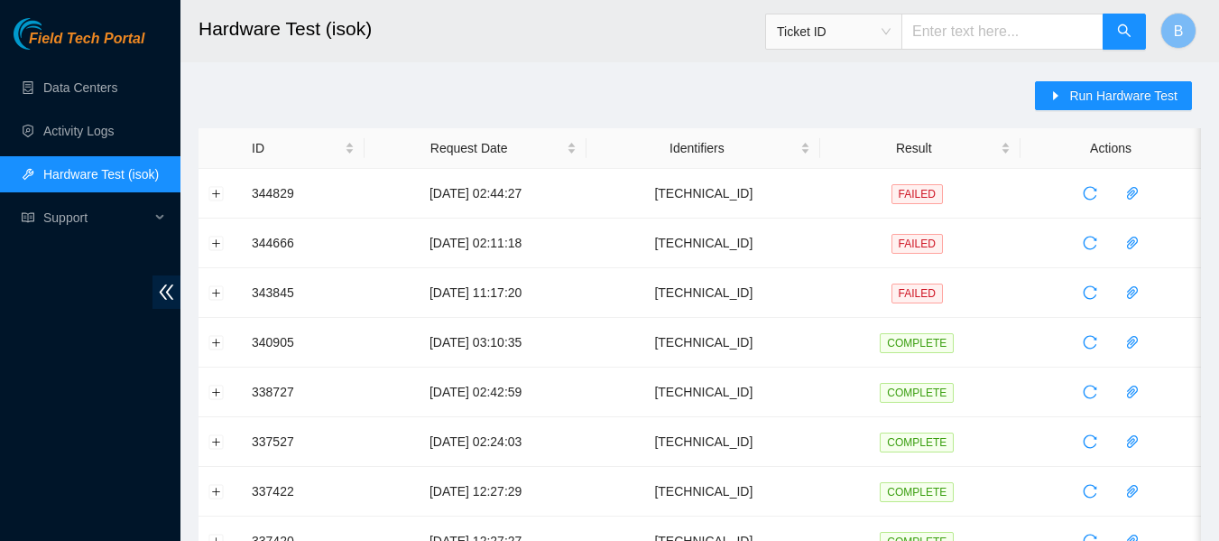
click at [67, 107] on ul "Data Centers Activity Logs Hardware Test (isok) Support" at bounding box center [90, 152] width 180 height 173
click at [69, 133] on link "Activity Logs" at bounding box center [78, 131] width 71 height 14
